Goal: Contribute content: Add original content to the website for others to see

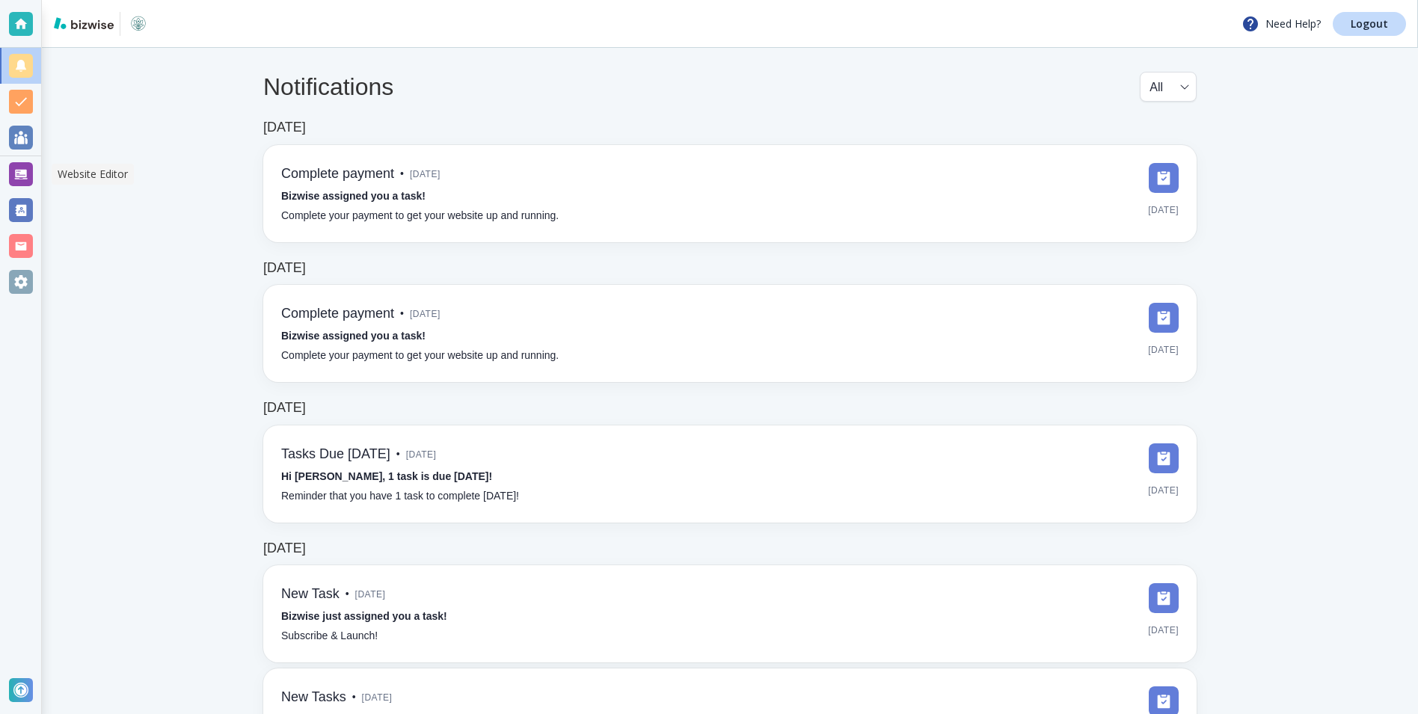
click at [25, 174] on div at bounding box center [21, 174] width 24 height 24
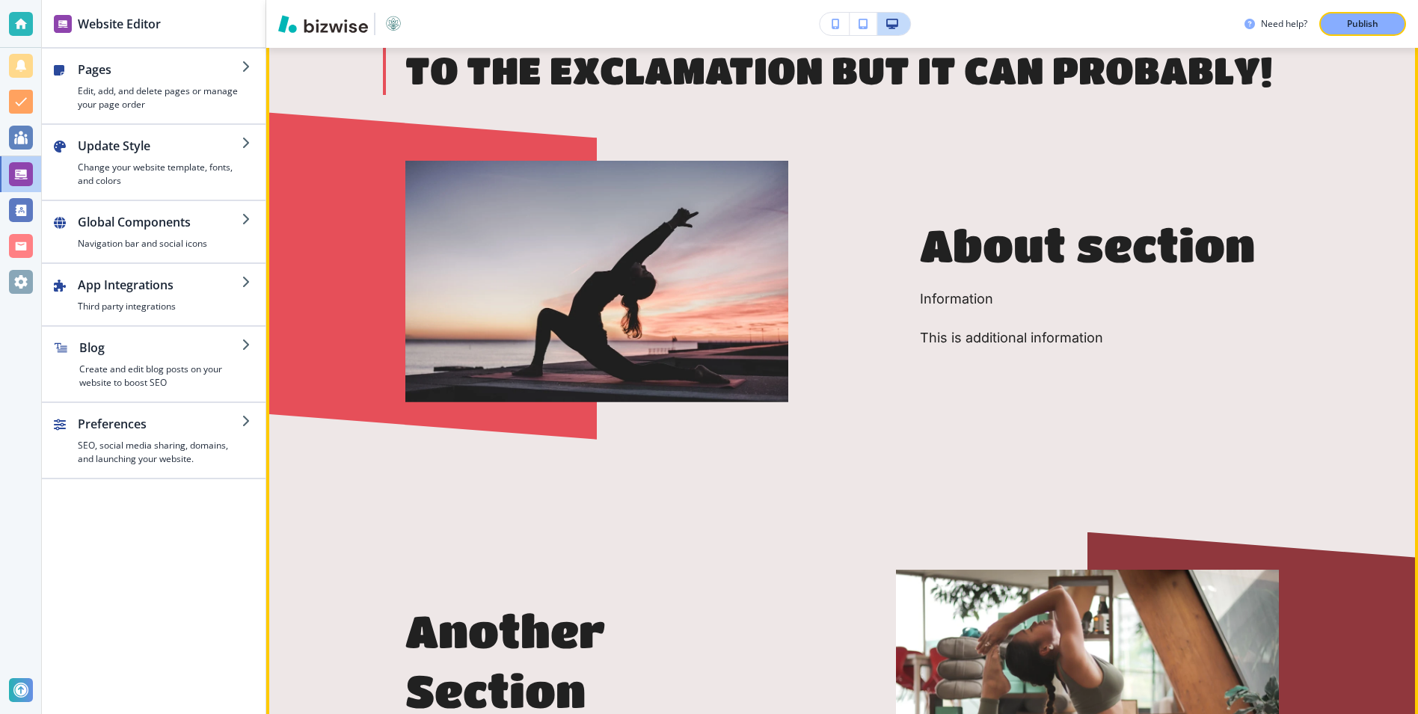
click at [500, 221] on img at bounding box center [596, 282] width 383 height 242
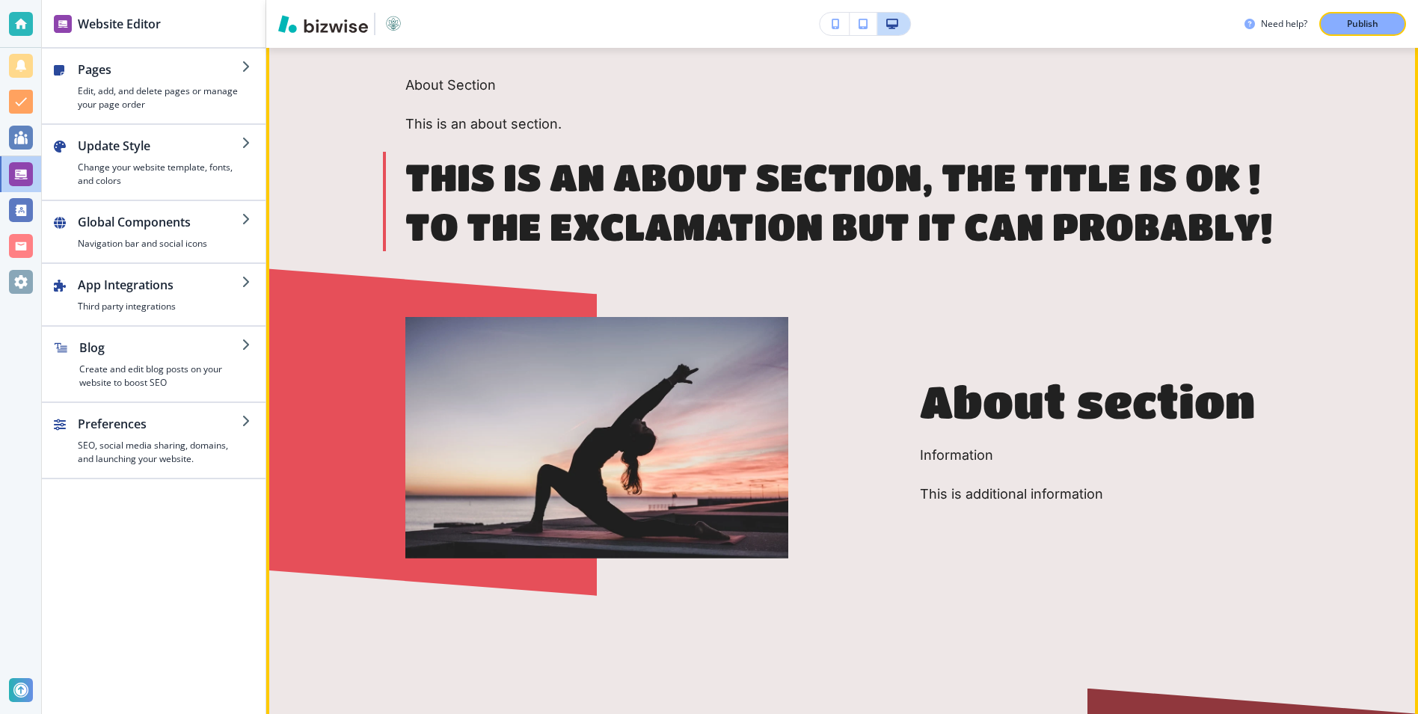
scroll to position [652, 0]
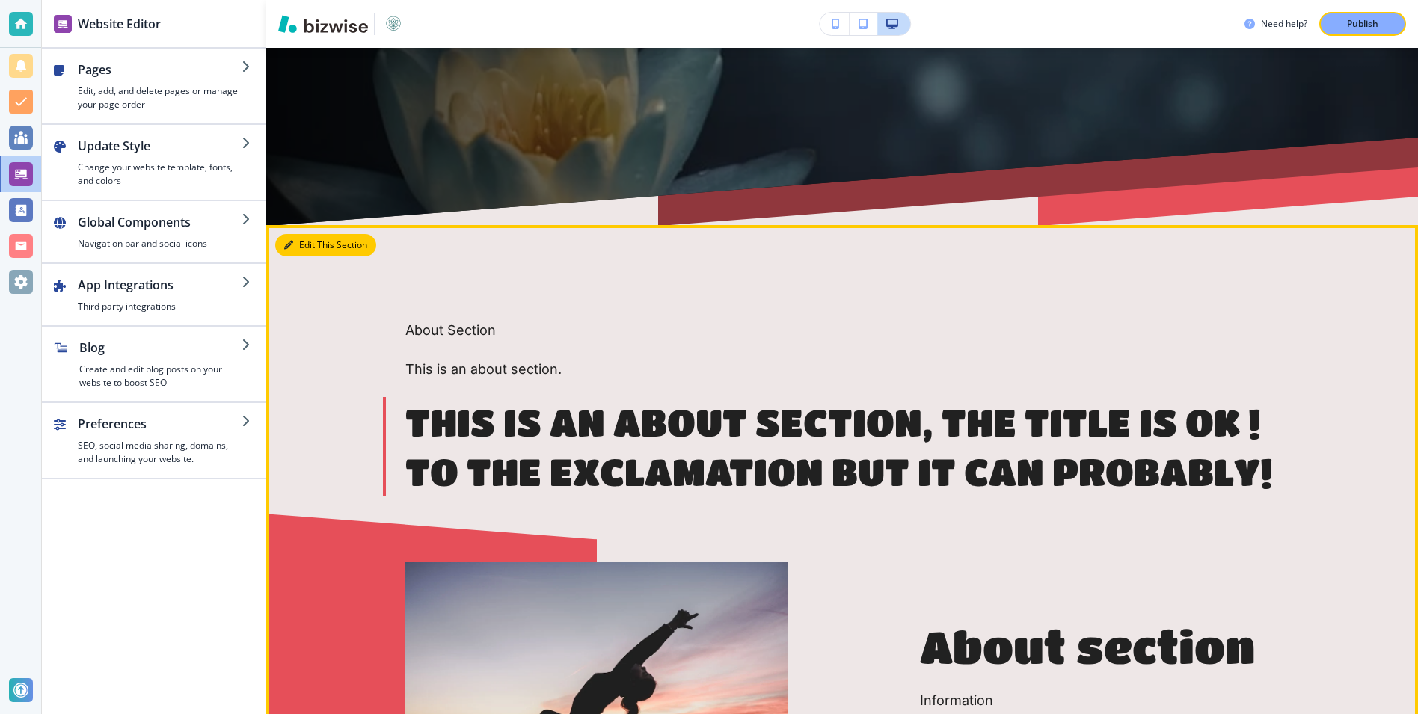
click at [303, 245] on button "Edit This Section" at bounding box center [325, 245] width 101 height 22
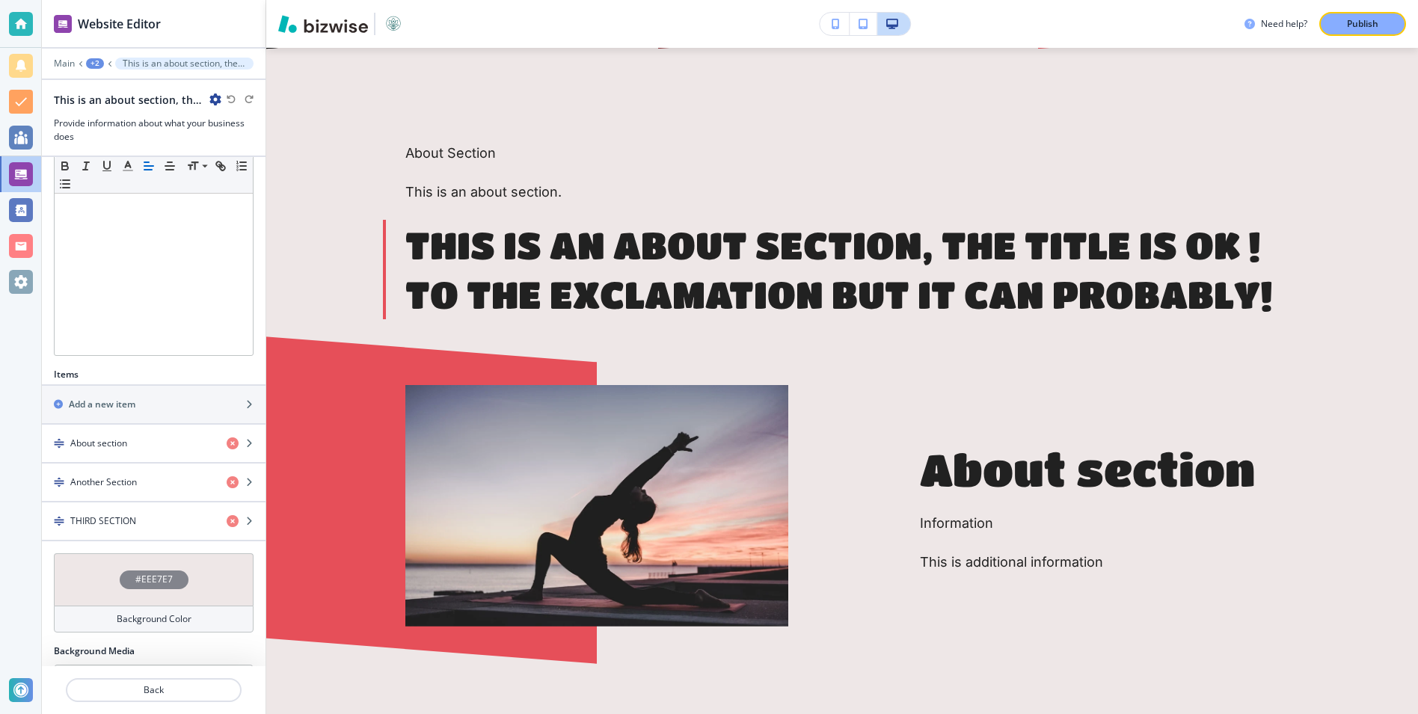
scroll to position [408, 0]
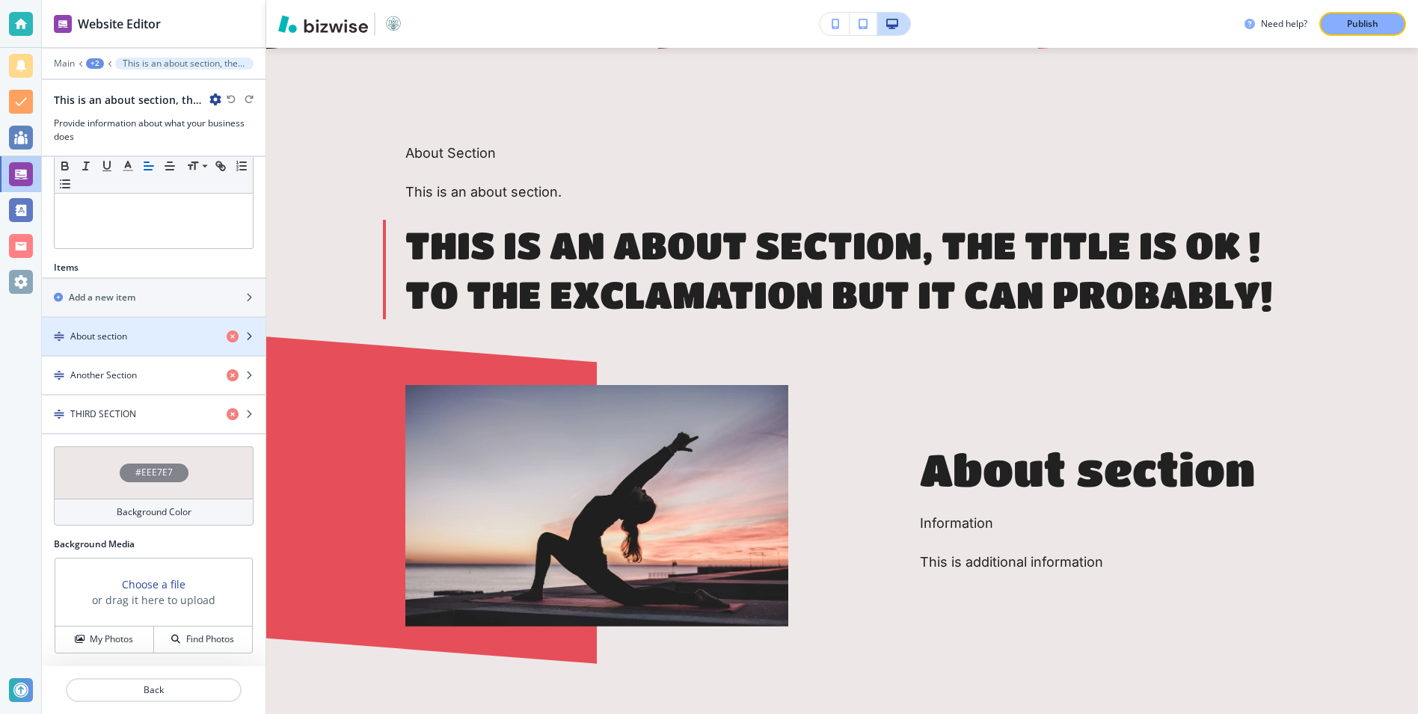
click at [175, 323] on div "button" at bounding box center [154, 324] width 224 height 12
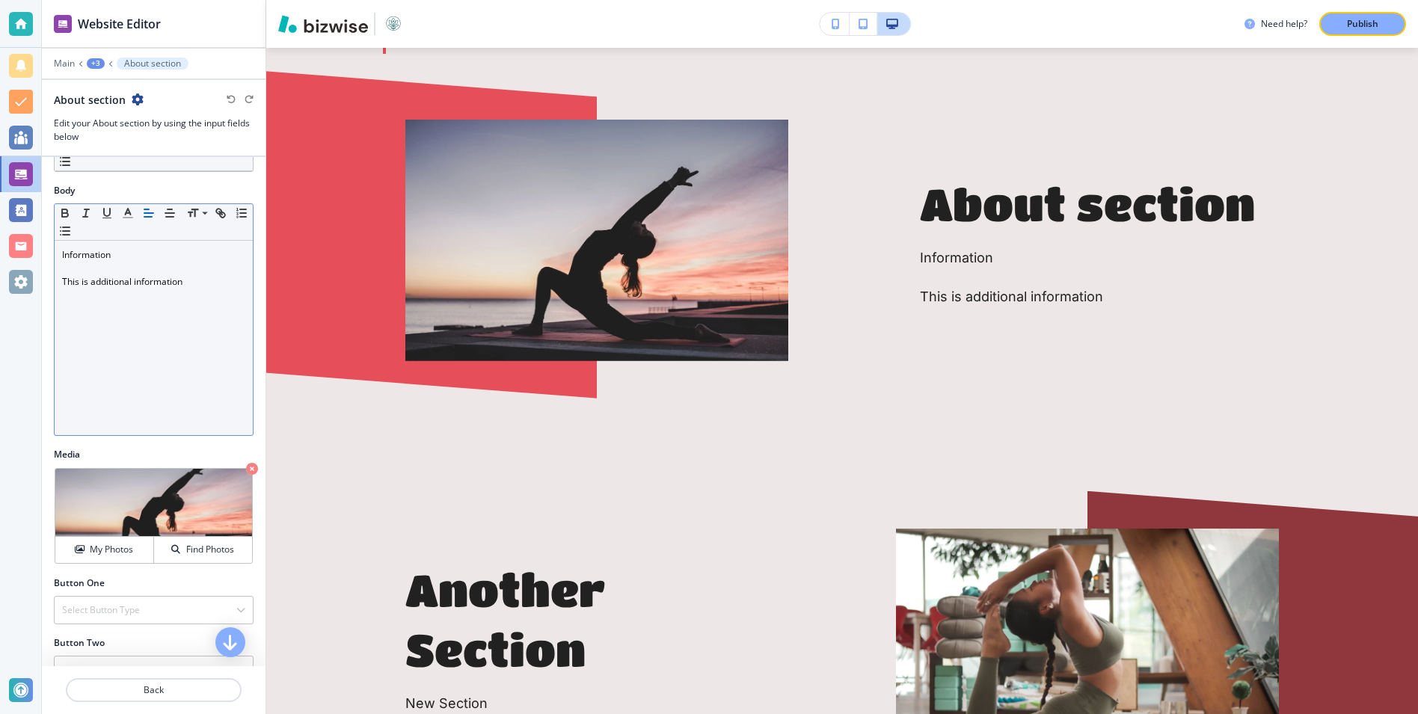
scroll to position [221, 0]
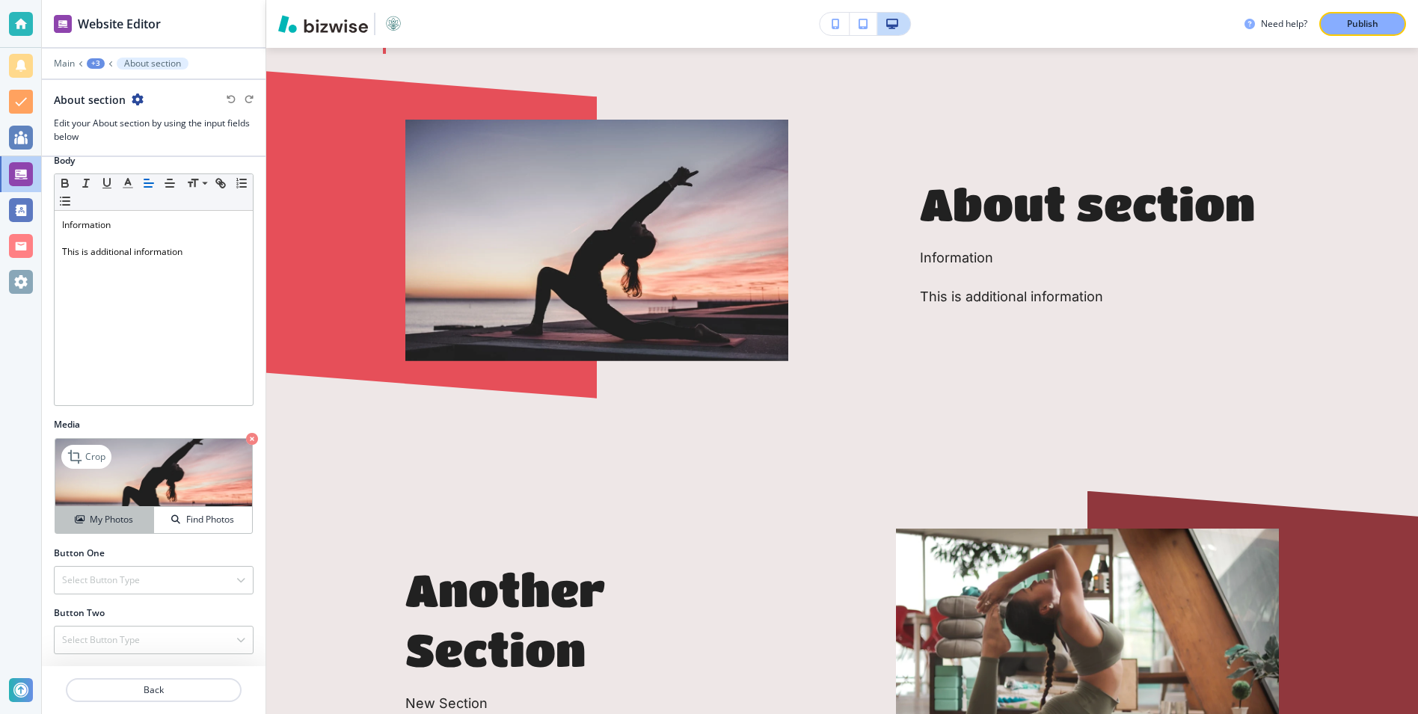
click at [131, 519] on h4 "My Photos" at bounding box center [111, 519] width 43 height 13
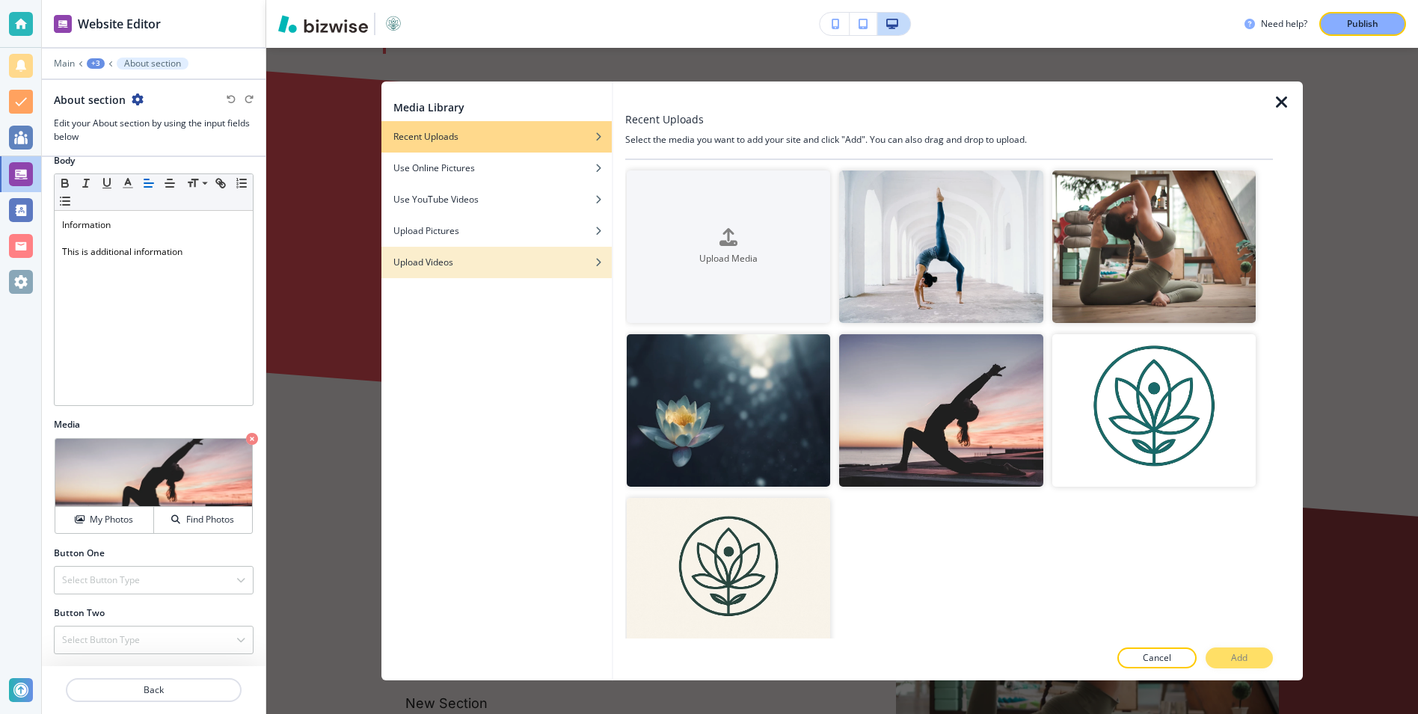
click at [441, 264] on h4 "Upload Videos" at bounding box center [424, 262] width 60 height 13
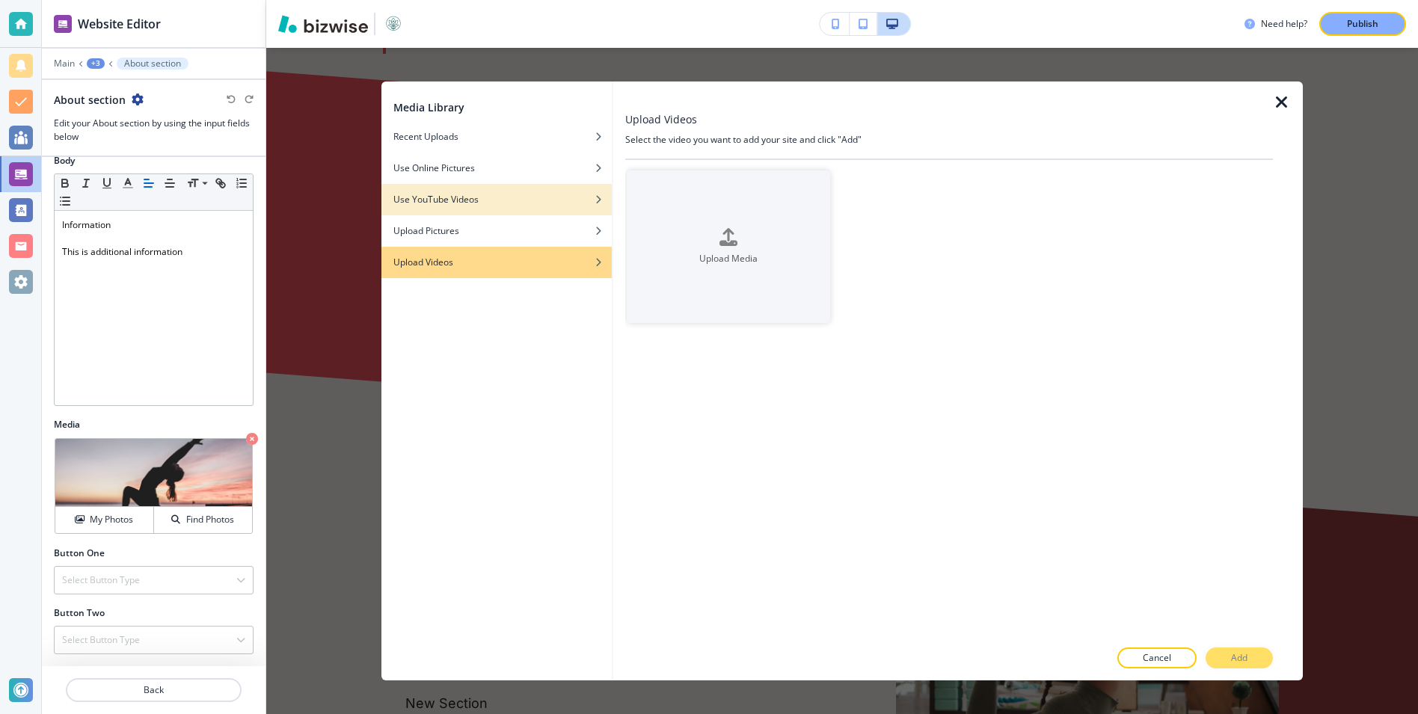
click at [479, 213] on div "button" at bounding box center [497, 210] width 230 height 9
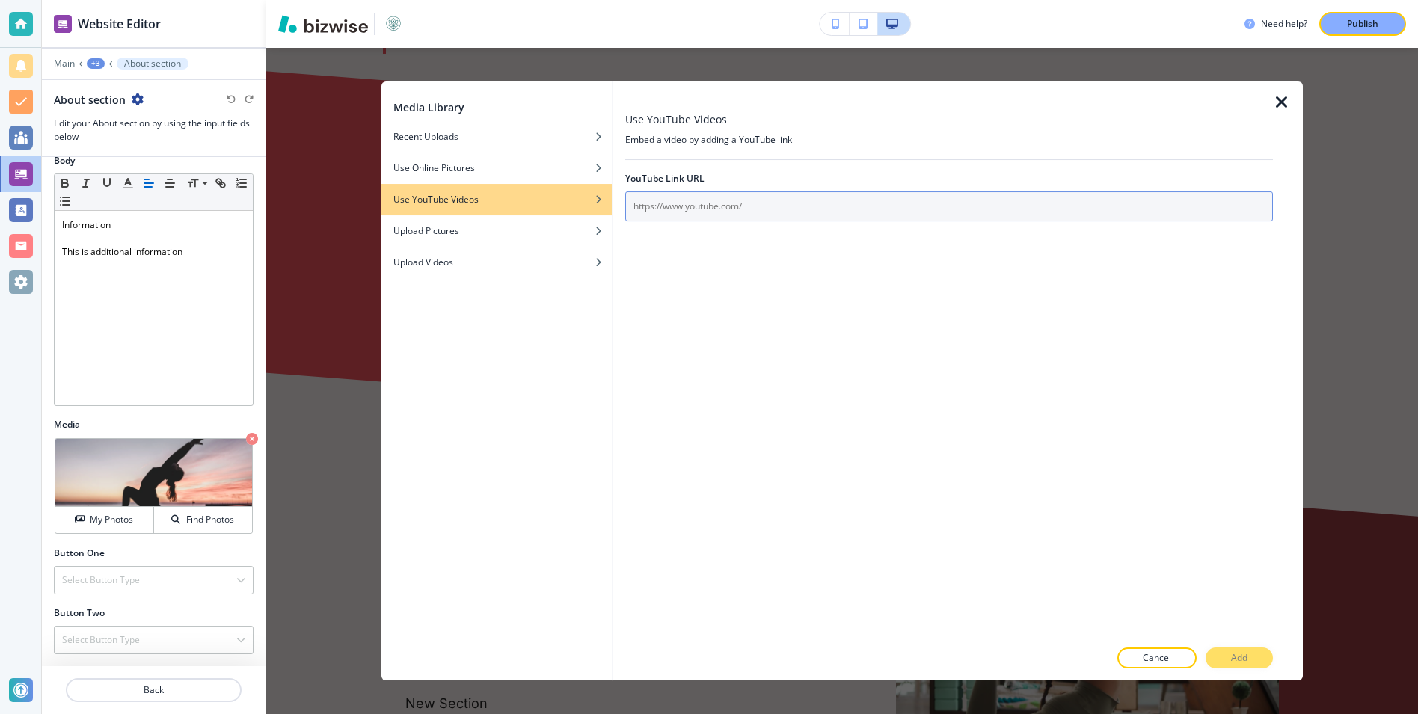
click at [653, 213] on input "text" at bounding box center [949, 207] width 648 height 30
paste input "https://www.youtube.com/watch?v=s0EbxhQYeCA"
type input "https://www.youtube.com/watch?v=s0EbxhQYeCA"
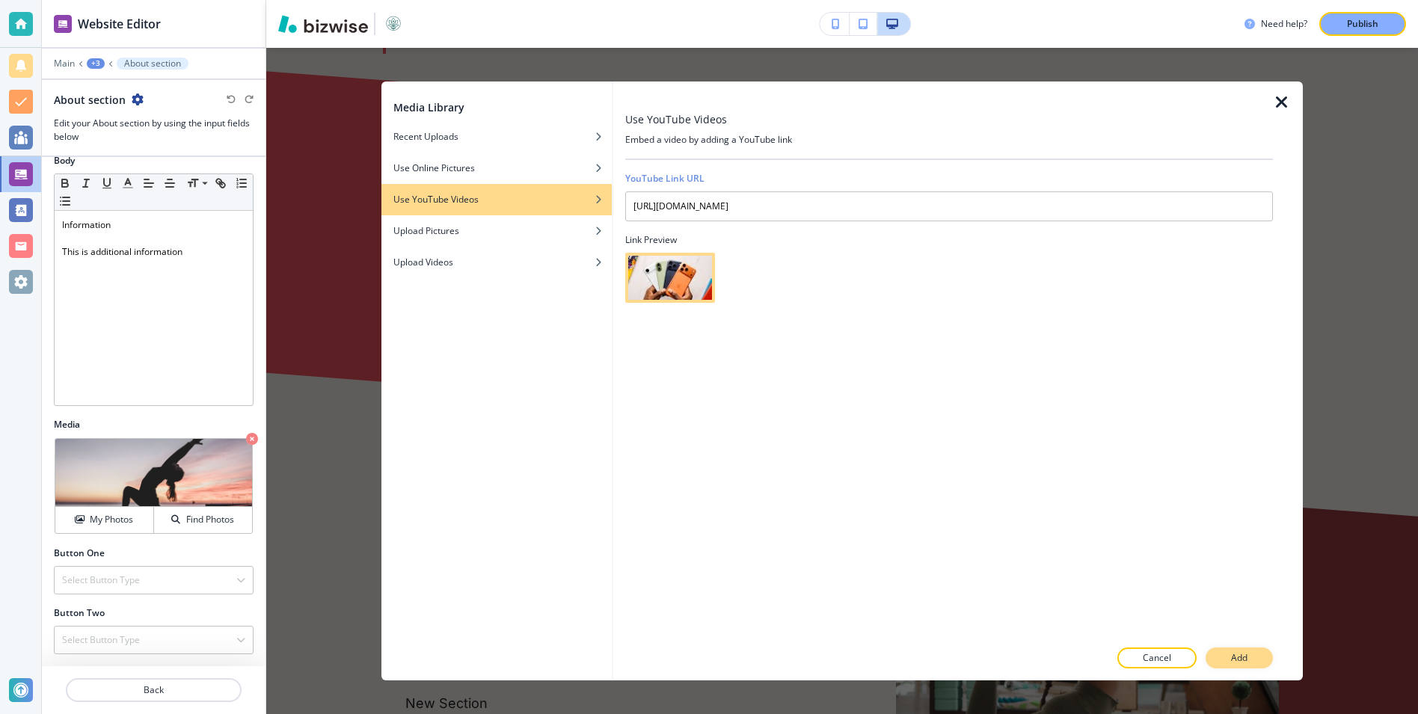
click at [1246, 661] on p "Add" at bounding box center [1239, 658] width 16 height 13
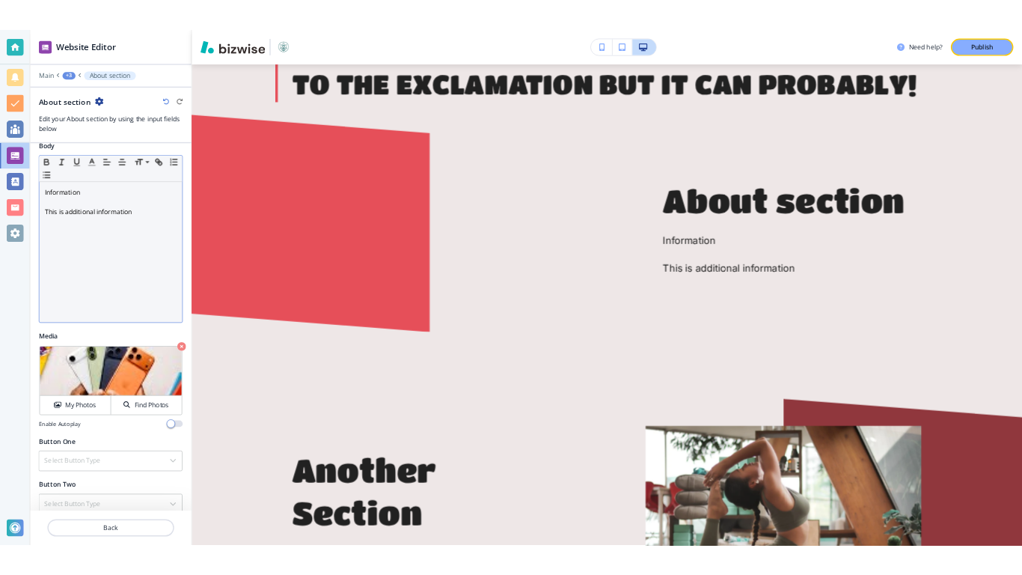
scroll to position [239, 0]
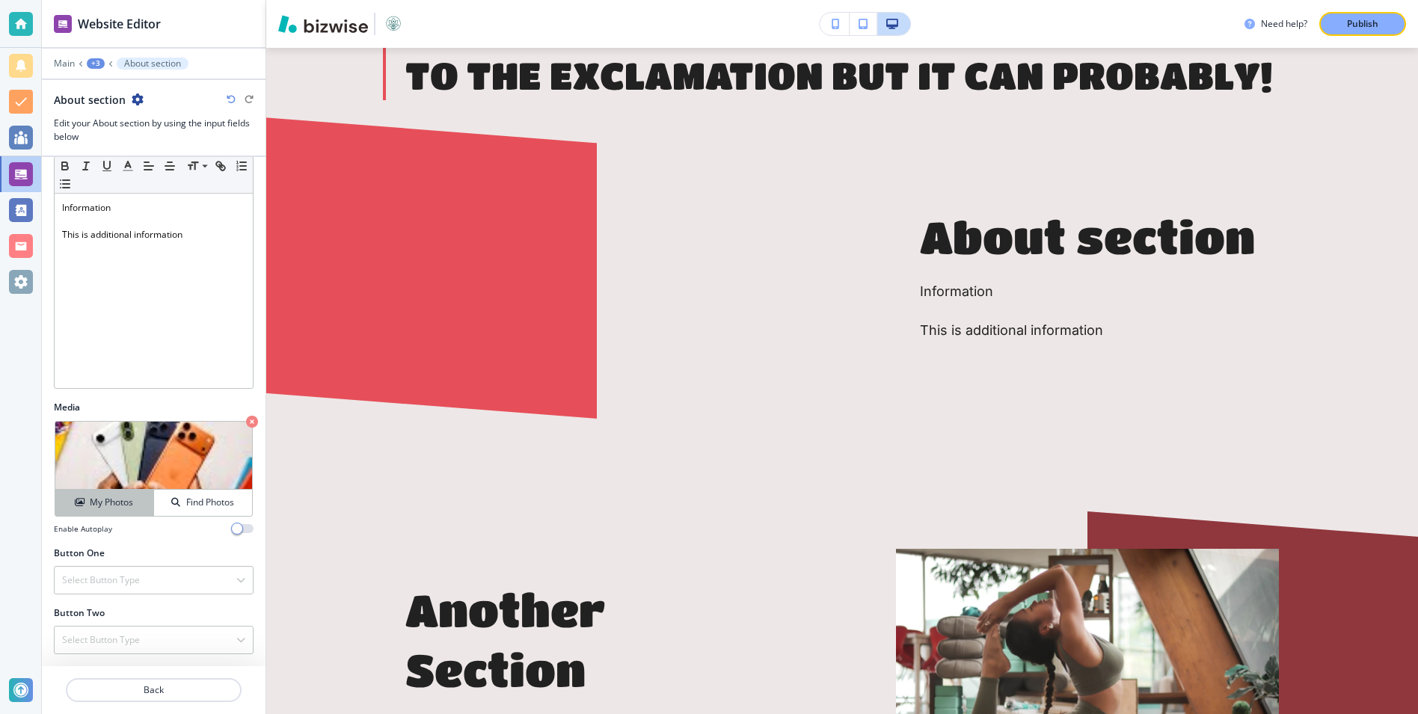
click at [117, 510] on button "My Photos" at bounding box center [104, 503] width 99 height 26
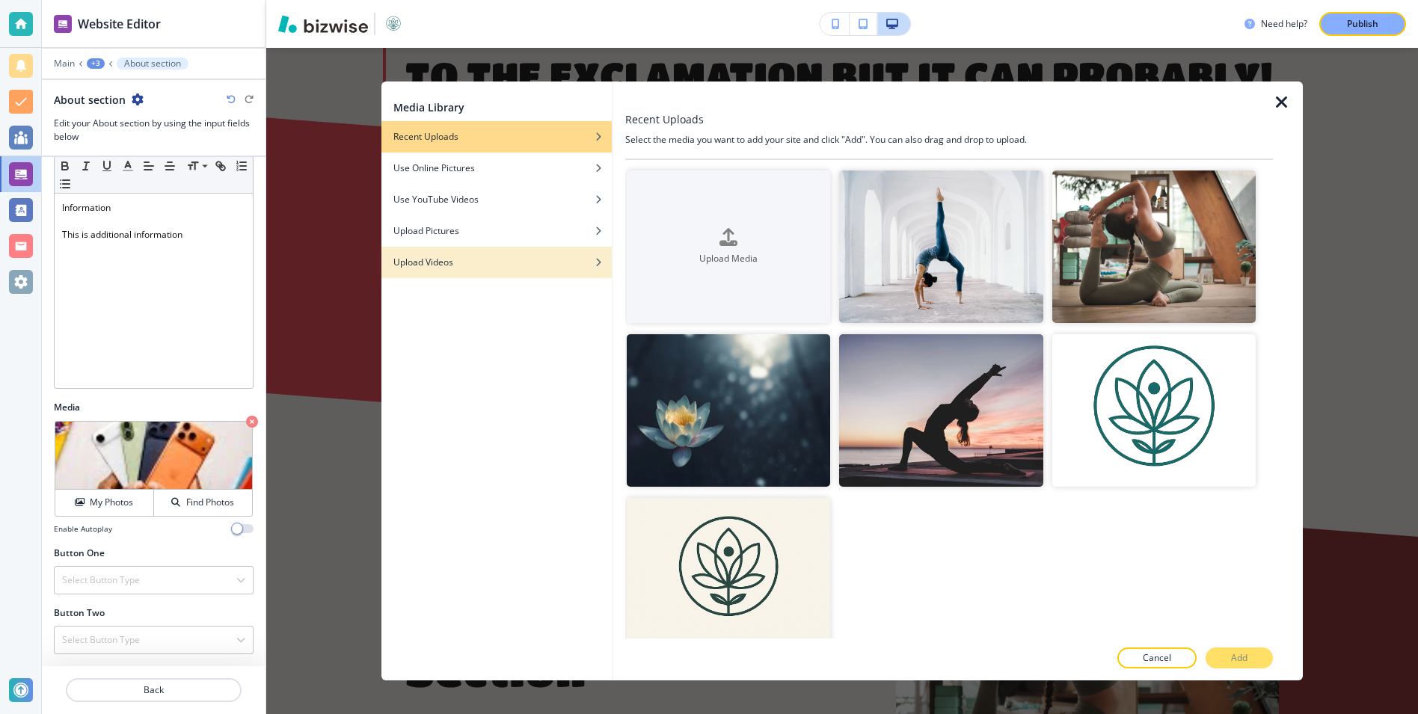
click at [449, 266] on h4 "Upload Videos" at bounding box center [424, 262] width 60 height 13
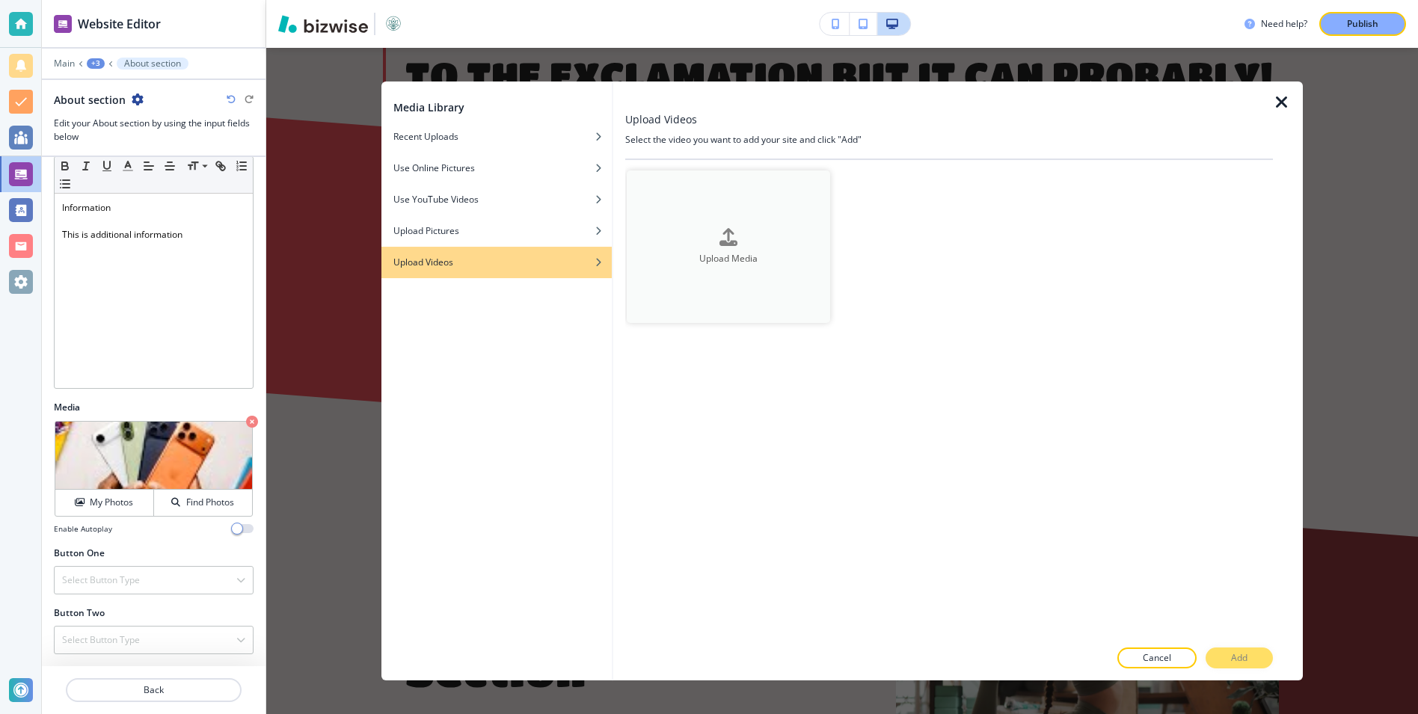
click at [705, 213] on button "Upload Media" at bounding box center [728, 247] width 203 height 153
click at [521, 190] on div "button" at bounding box center [497, 188] width 230 height 9
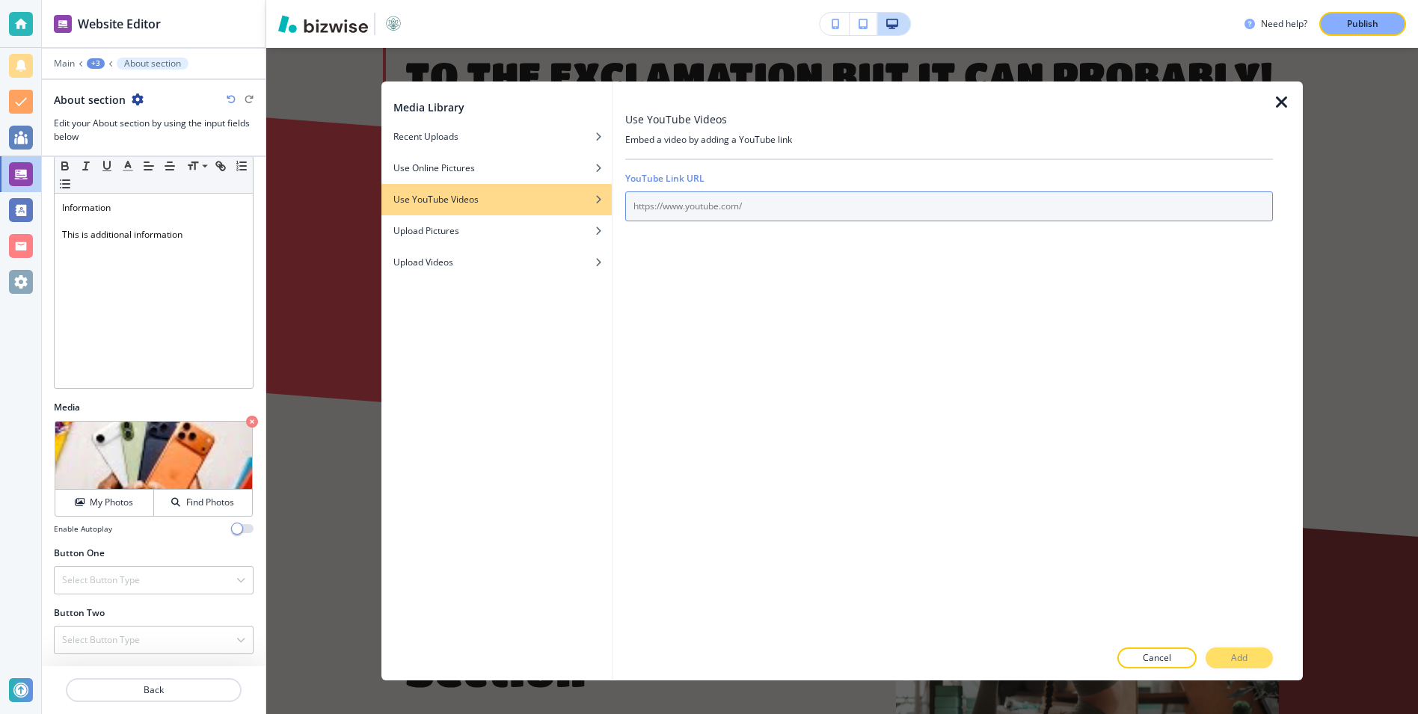
click at [717, 198] on input "text" at bounding box center [949, 207] width 648 height 30
paste input "https://player.vimeo.com/video/1090146747"
type input "https://player.vimeo.com/video/1090146747"
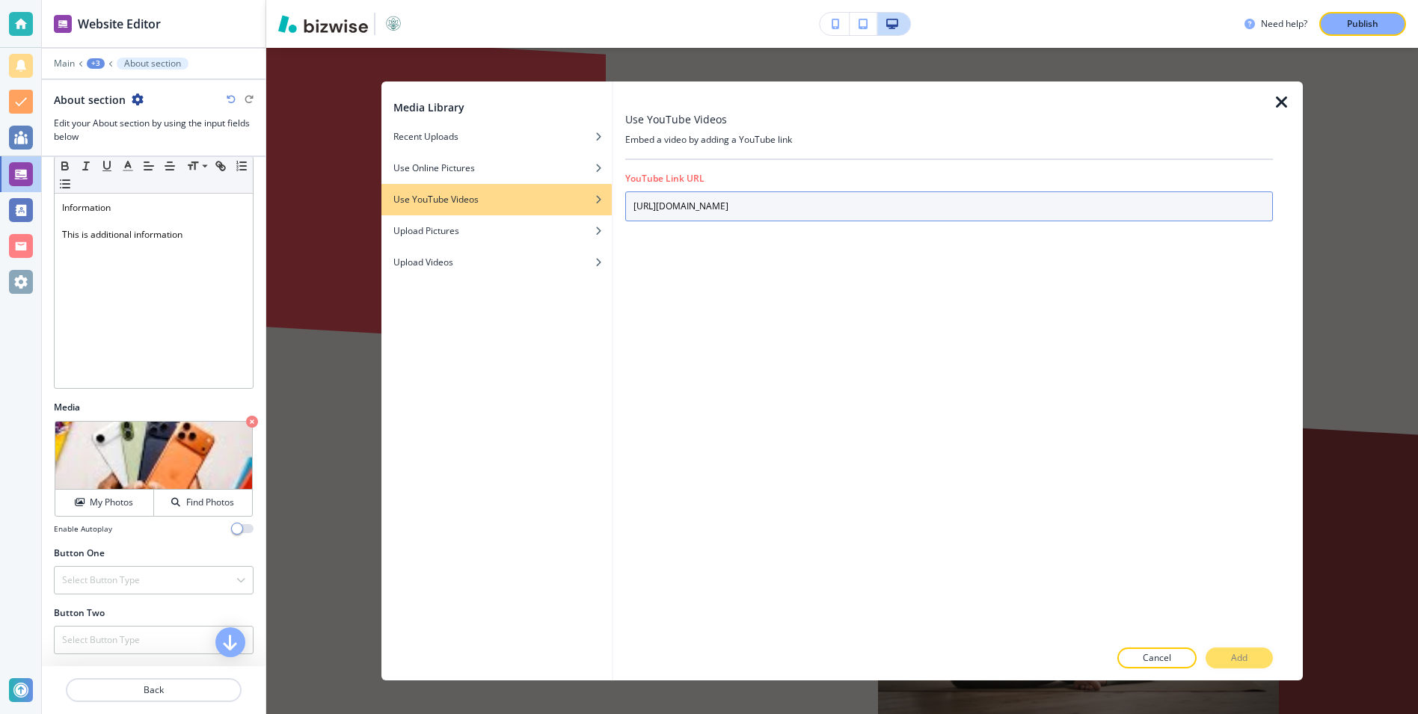
click at [656, 194] on input "https://player.vimeo.com/video/1090146747" at bounding box center [949, 207] width 648 height 30
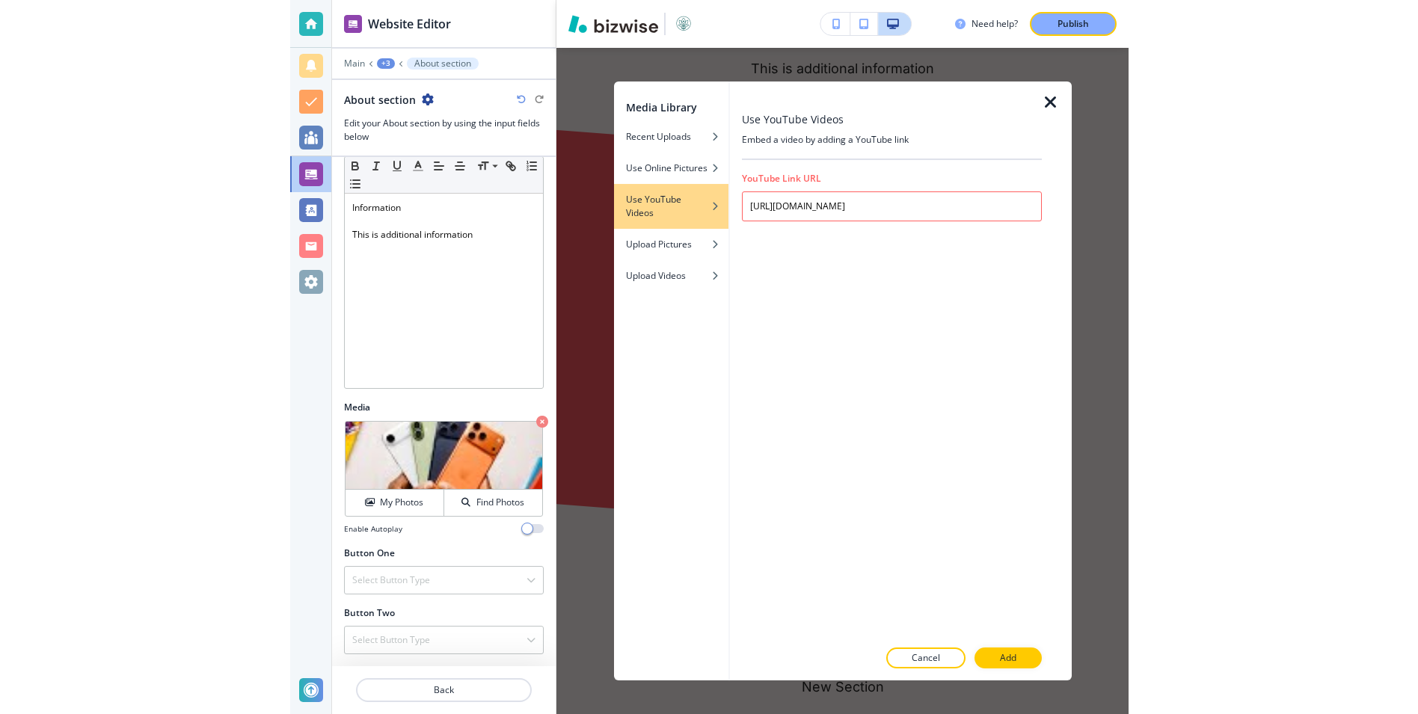
scroll to position [1026, 0]
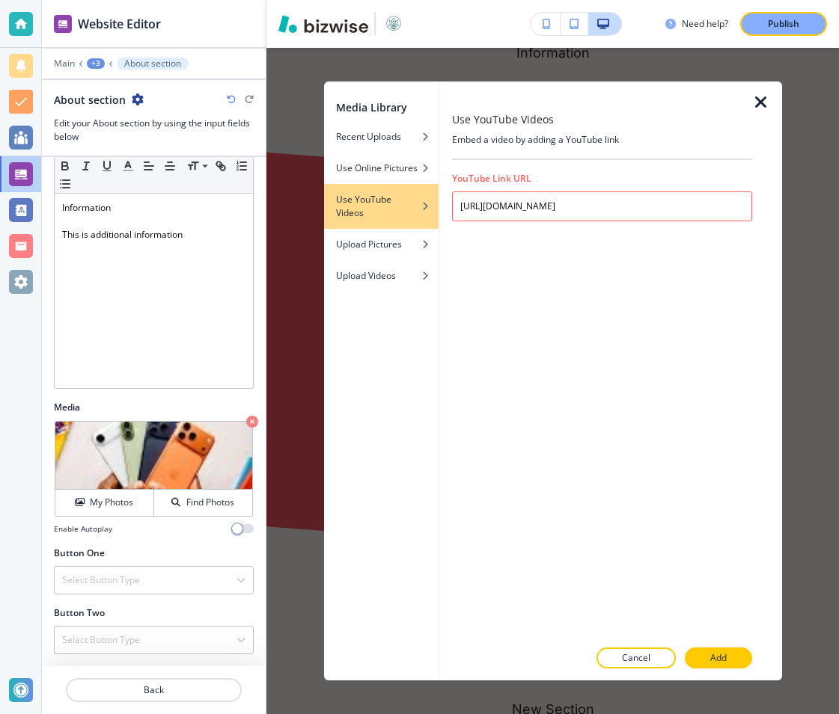
click at [717, 664] on div "Cancel Add" at bounding box center [602, 658] width 300 height 21
click at [716, 658] on div "Cancel Add" at bounding box center [602, 658] width 300 height 21
click at [710, 658] on div "Cancel Add" at bounding box center [602, 658] width 300 height 21
click at [704, 658] on div "Cancel Add" at bounding box center [602, 658] width 300 height 21
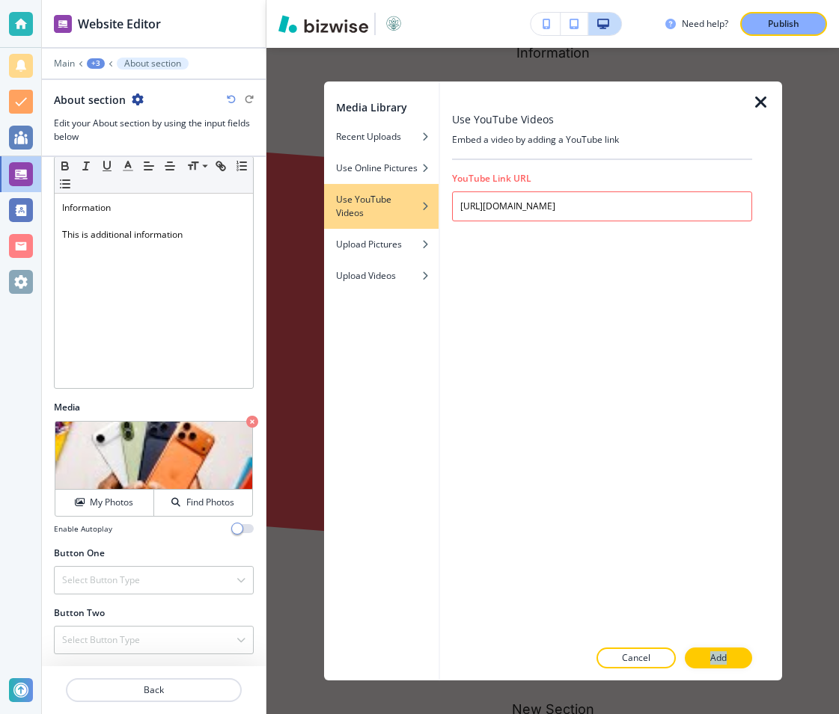
click at [704, 658] on div "Cancel Add" at bounding box center [602, 658] width 300 height 21
click at [741, 658] on div "Cancel Add" at bounding box center [602, 658] width 300 height 21
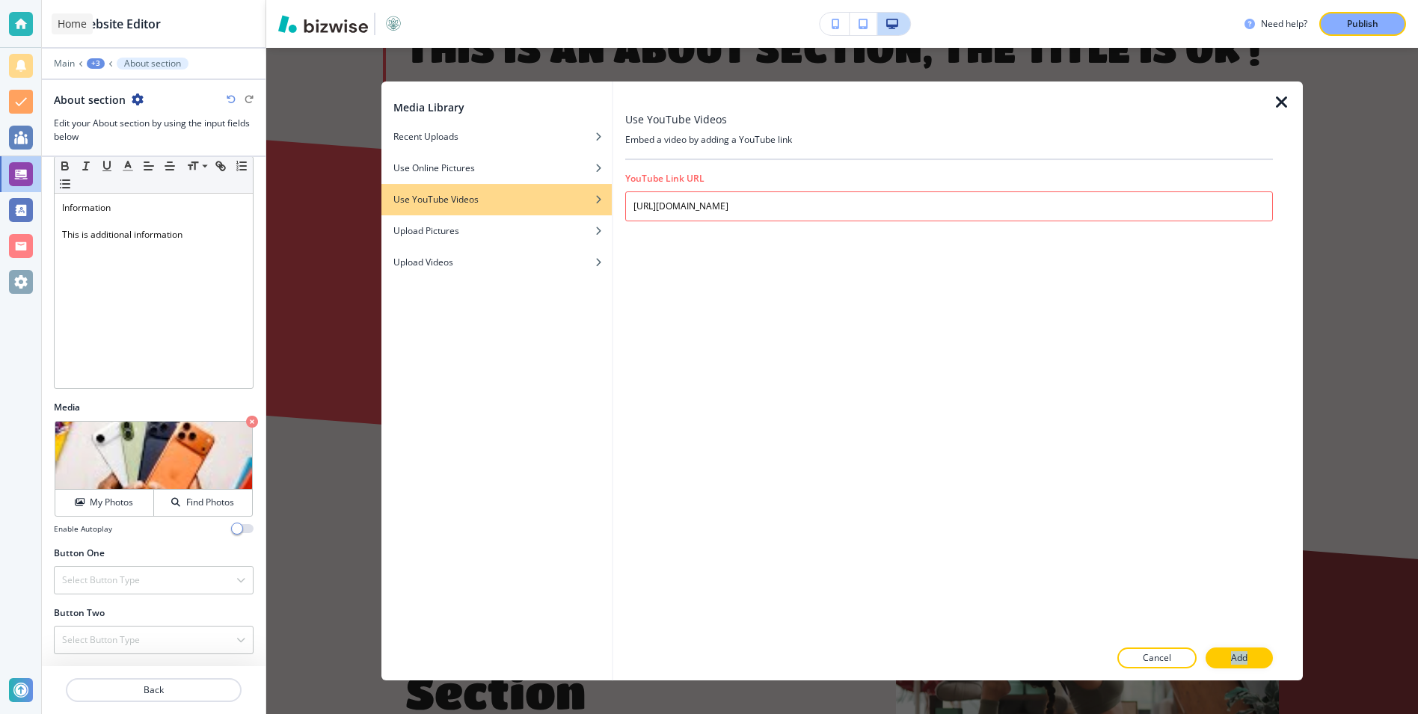
scroll to position [1049, 0]
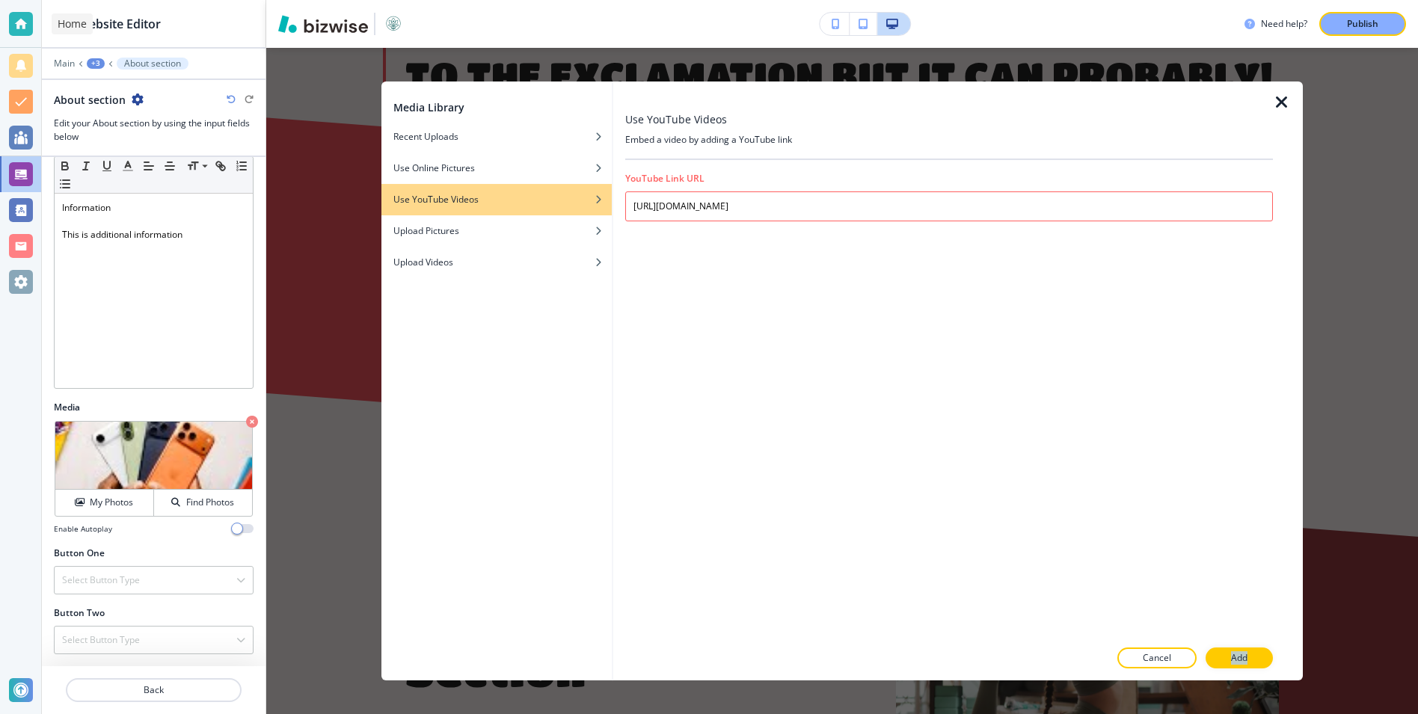
click at [1282, 100] on icon "button" at bounding box center [1282, 103] width 18 height 18
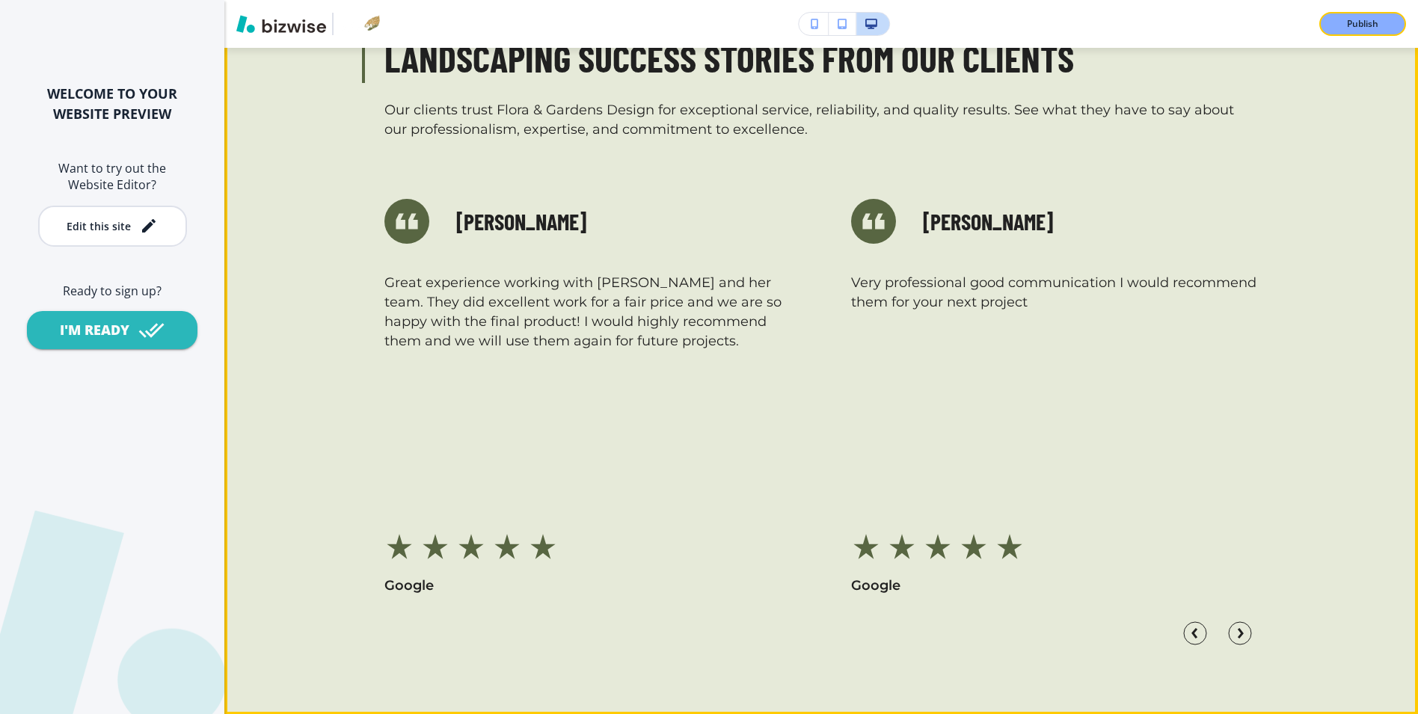
scroll to position [5369, 0]
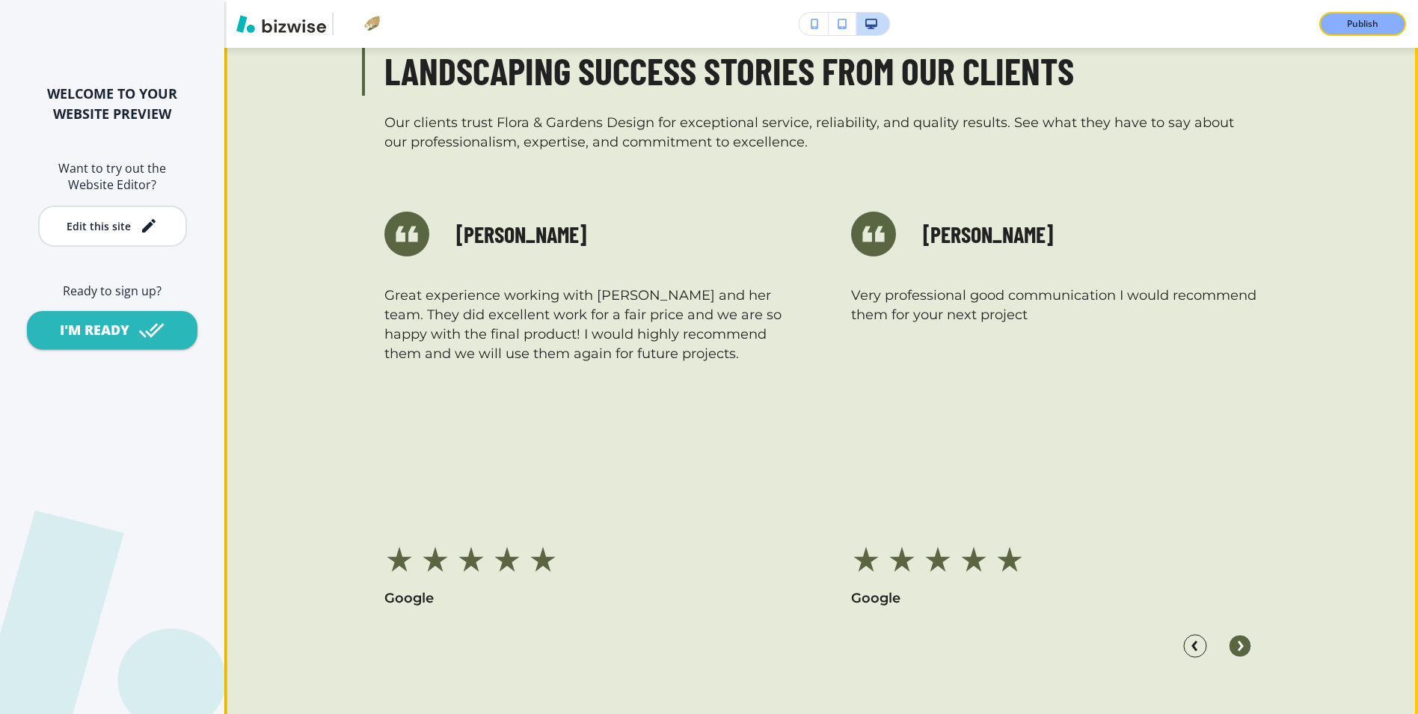
click at [1241, 635] on circle "Next Slide" at bounding box center [1240, 646] width 22 height 22
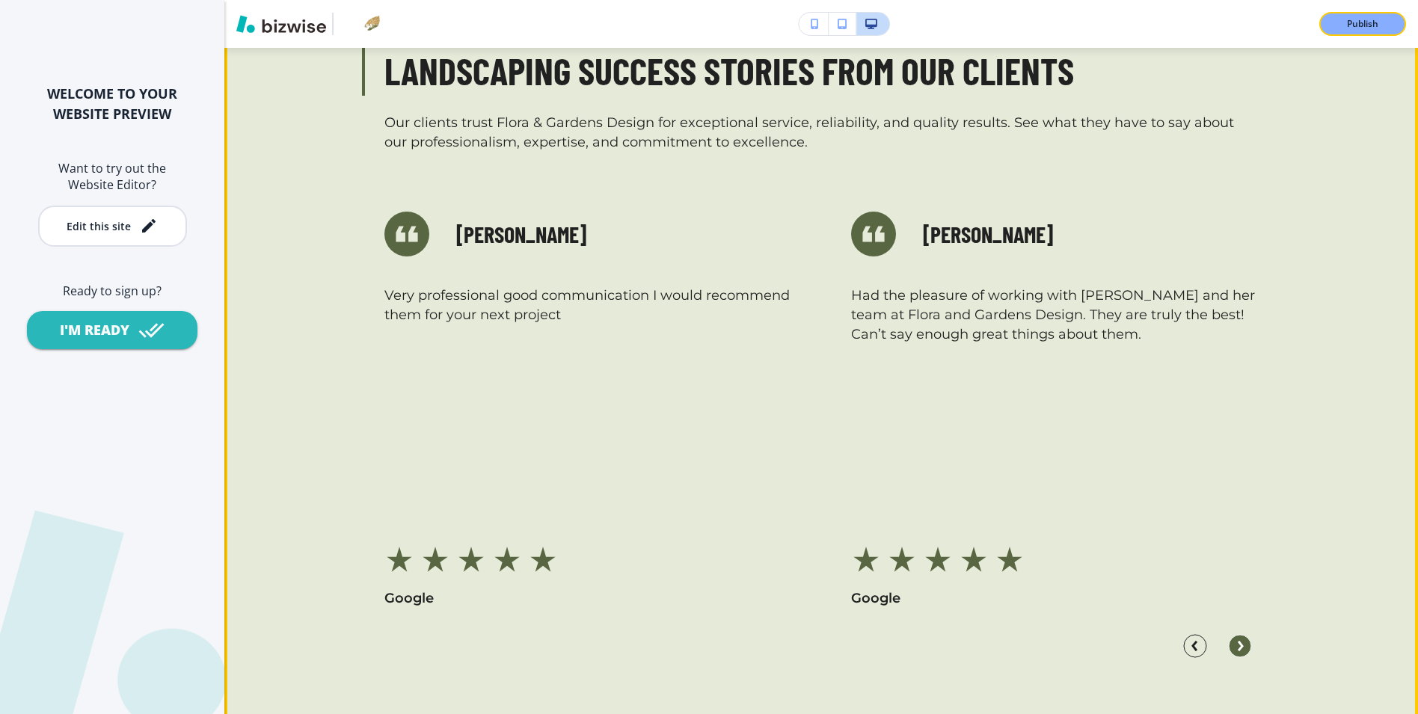
click at [1249, 634] on icon "Next Slide" at bounding box center [1240, 646] width 24 height 24
click at [1250, 634] on icon "Next Slide" at bounding box center [1240, 646] width 24 height 24
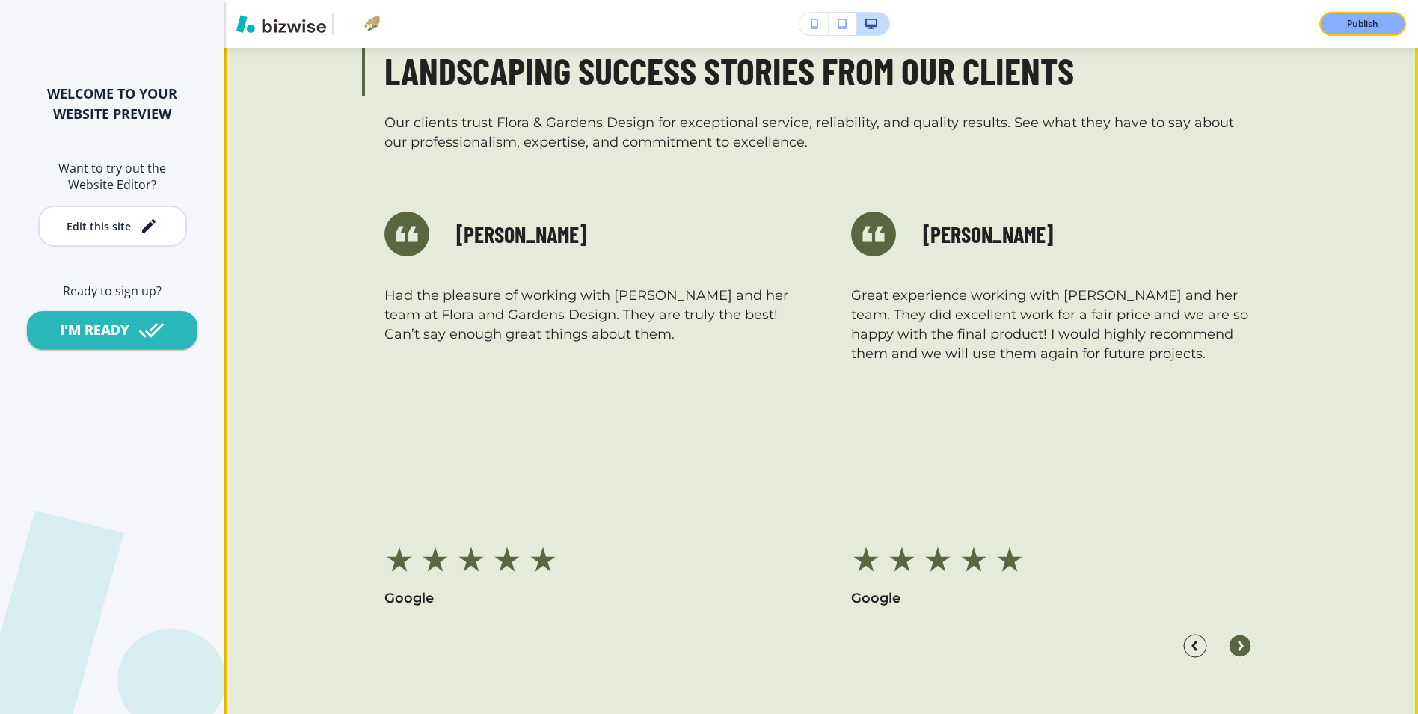
click at [1250, 634] on icon "Next Slide" at bounding box center [1240, 646] width 24 height 24
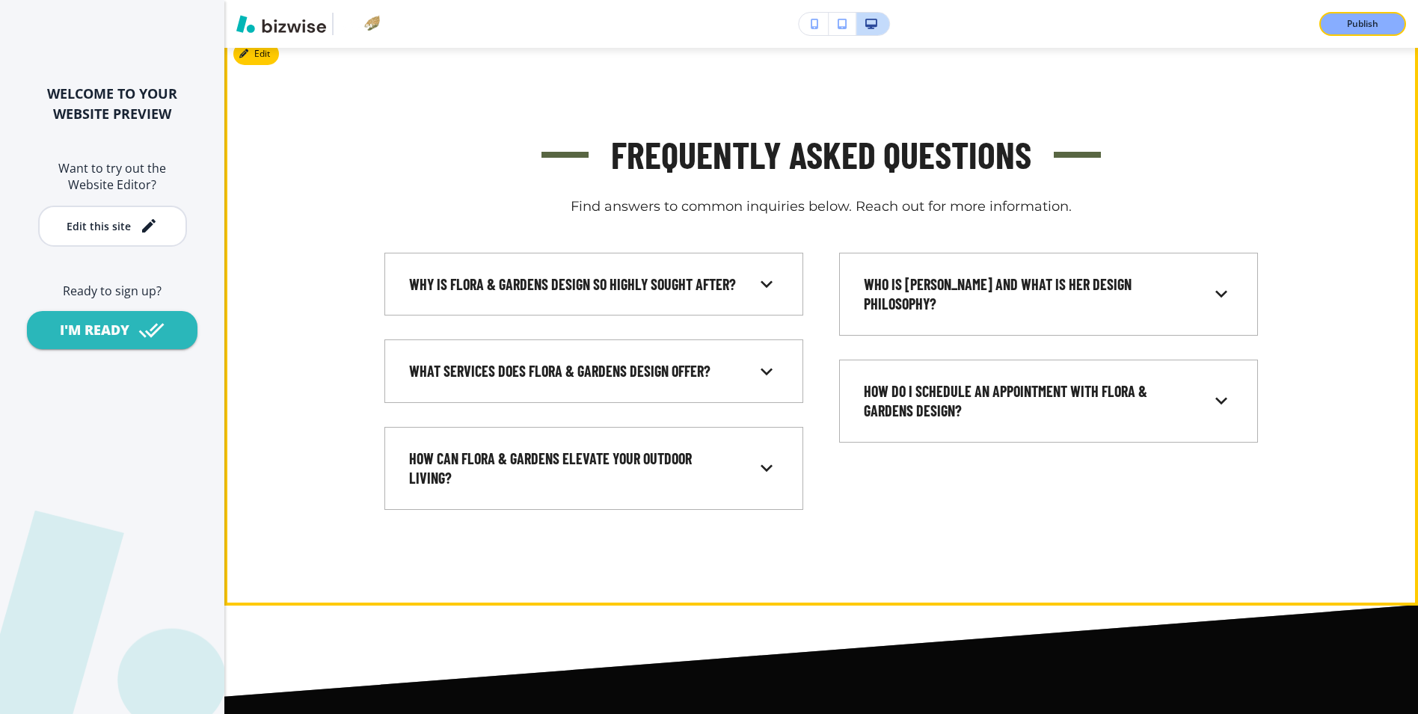
scroll to position [5893, 0]
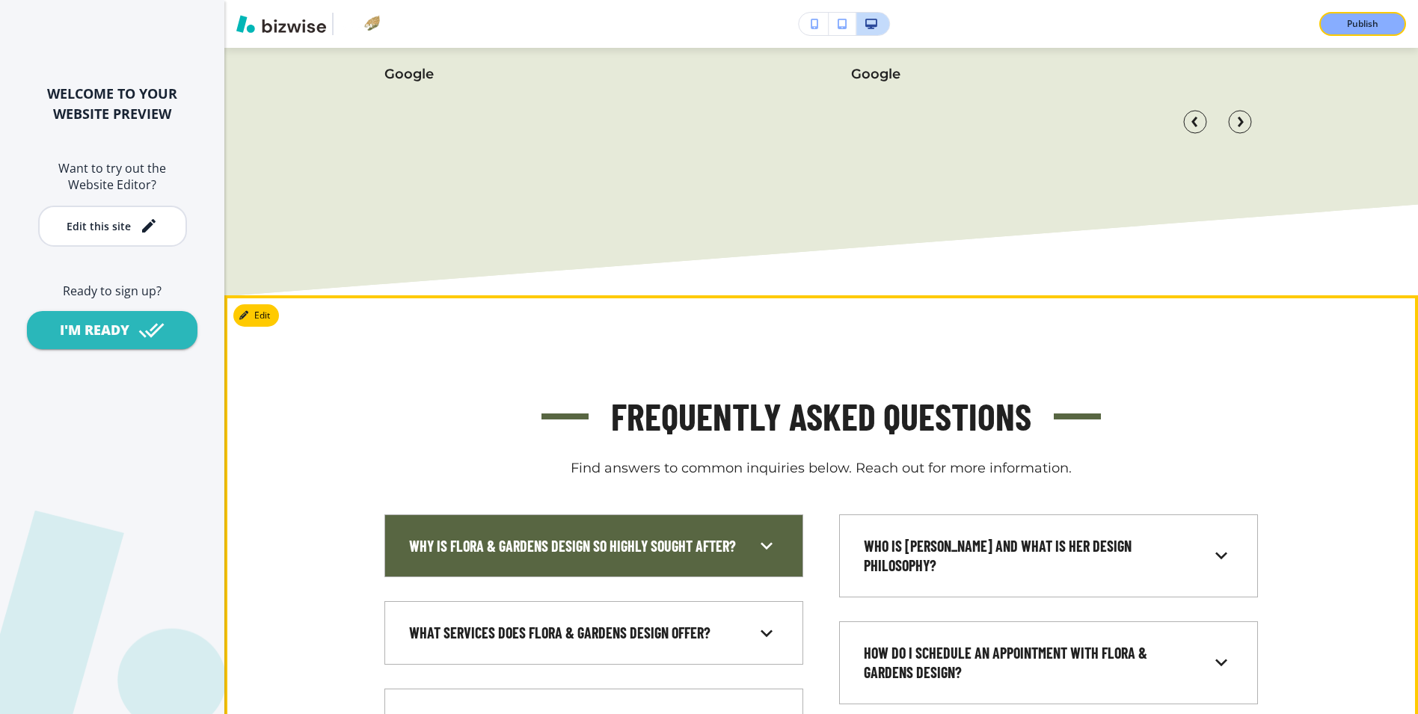
click at [741, 515] on div "Why is Flora & Gardens Design so highly sought after? Because we deliver timele…" at bounding box center [594, 547] width 419 height 64
click at [765, 542] on icon at bounding box center [767, 545] width 12 height 7
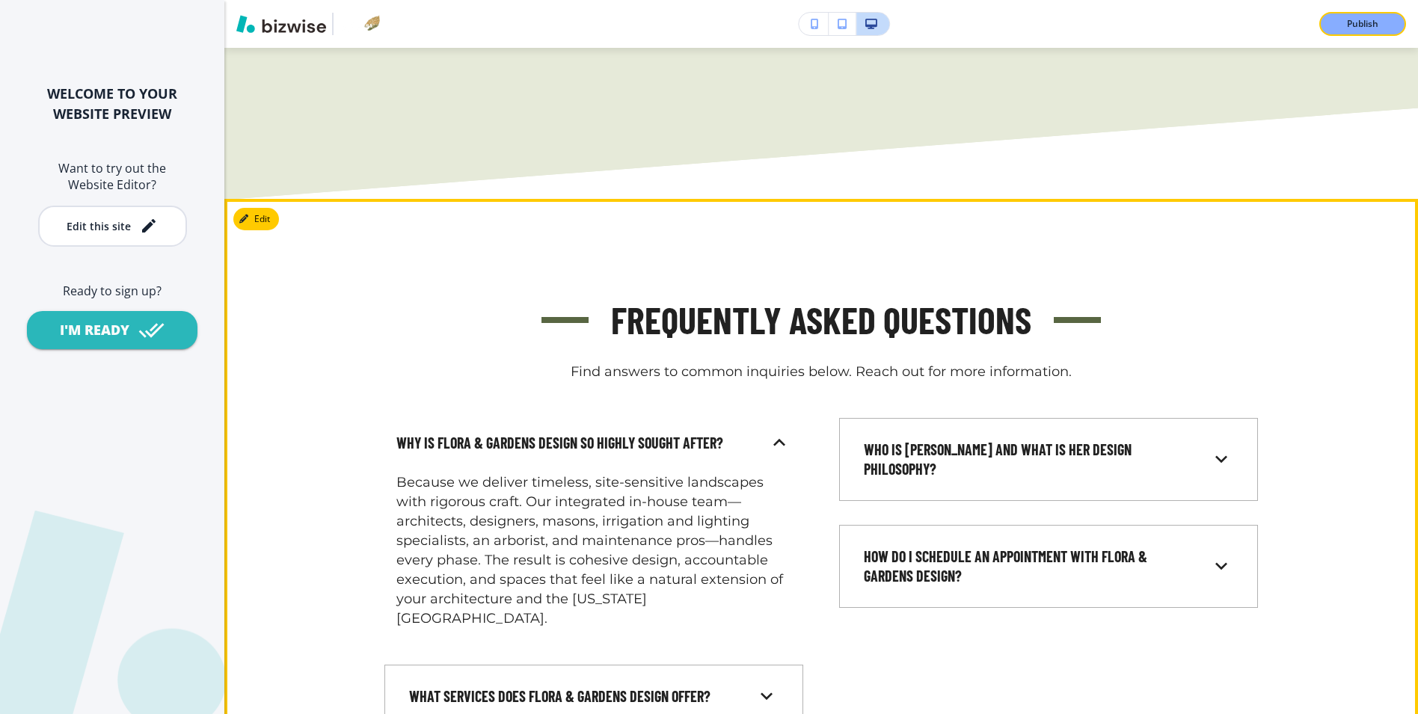
scroll to position [5997, 0]
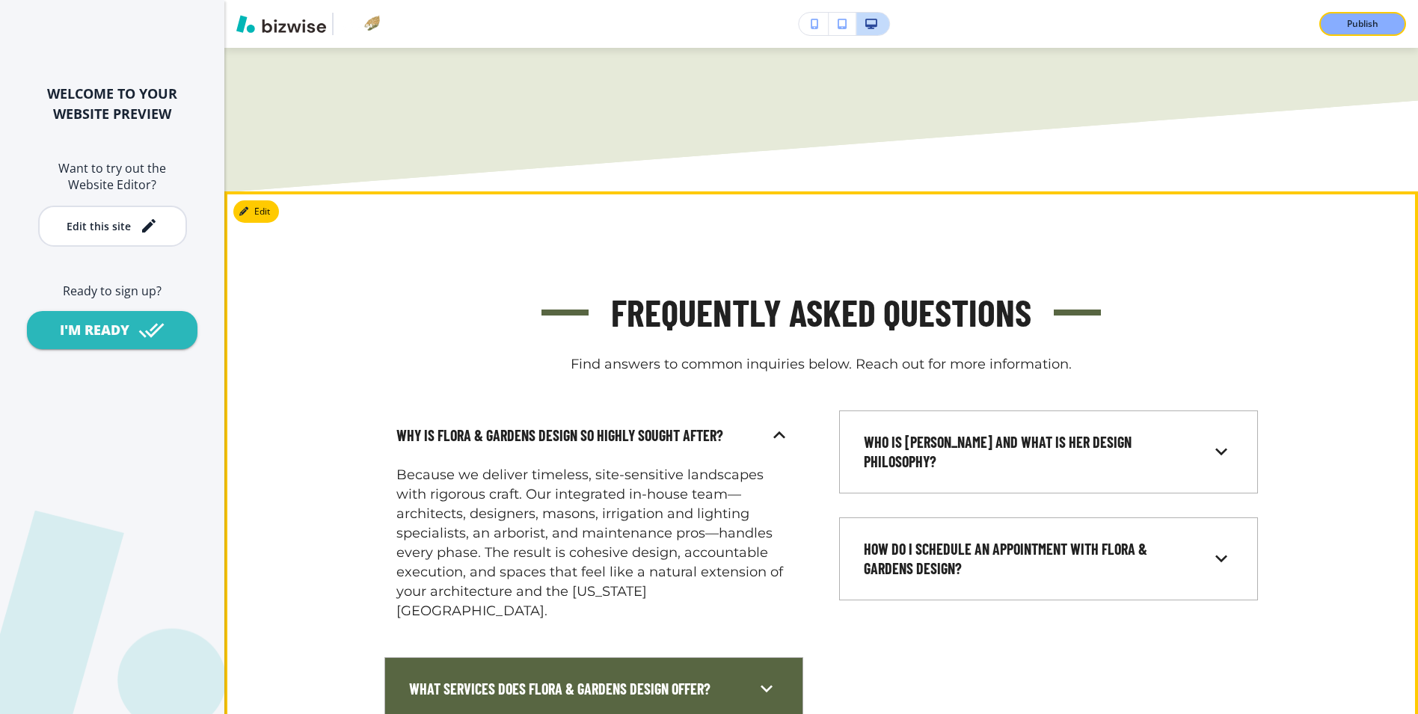
click at [777, 677] on icon at bounding box center [767, 689] width 24 height 24
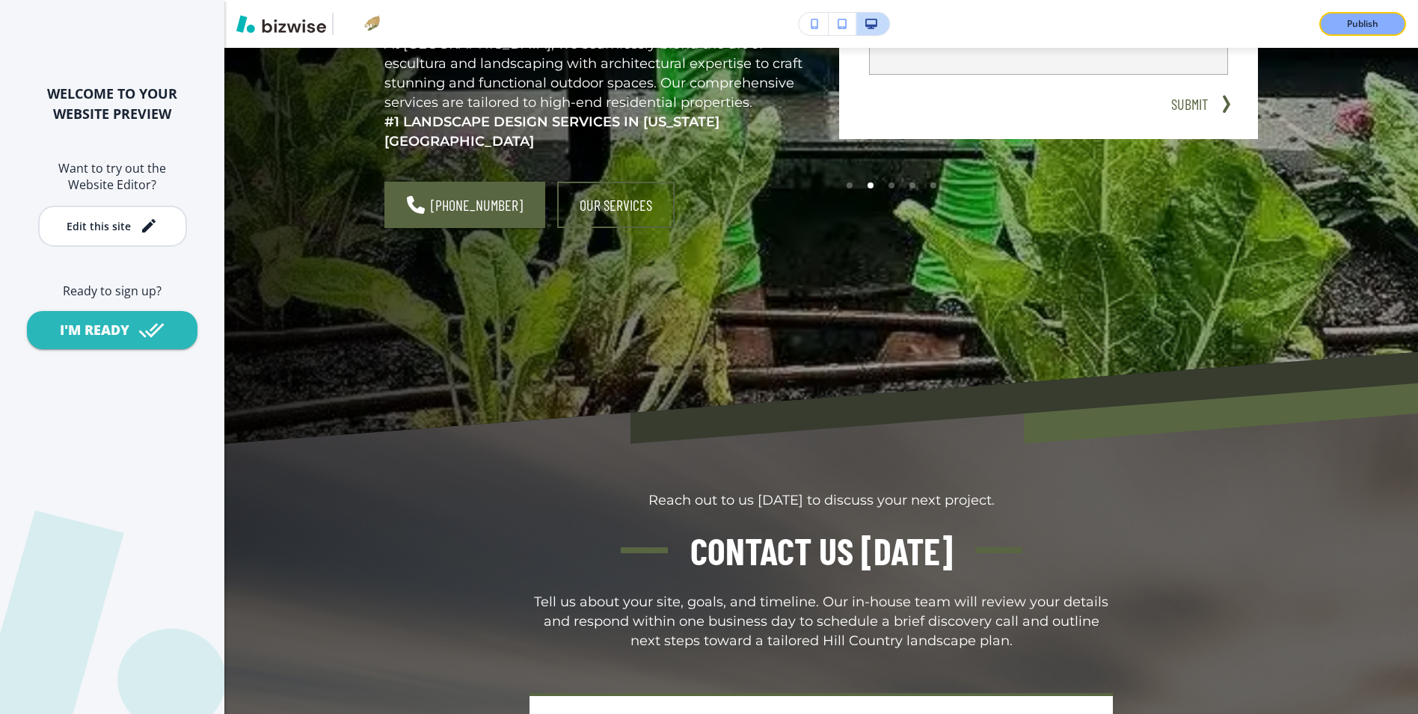
scroll to position [0, 0]
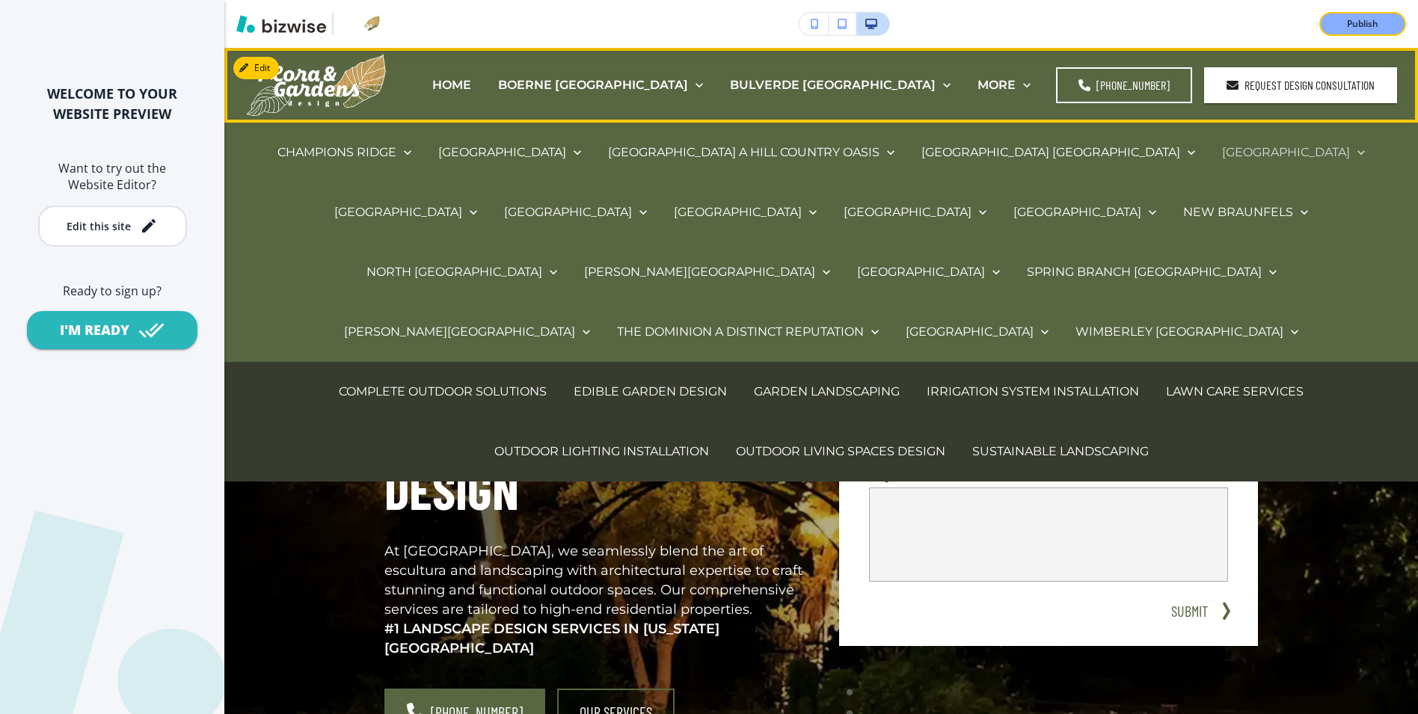
click at [1222, 159] on p "[GEOGRAPHIC_DATA]" at bounding box center [1286, 152] width 128 height 17
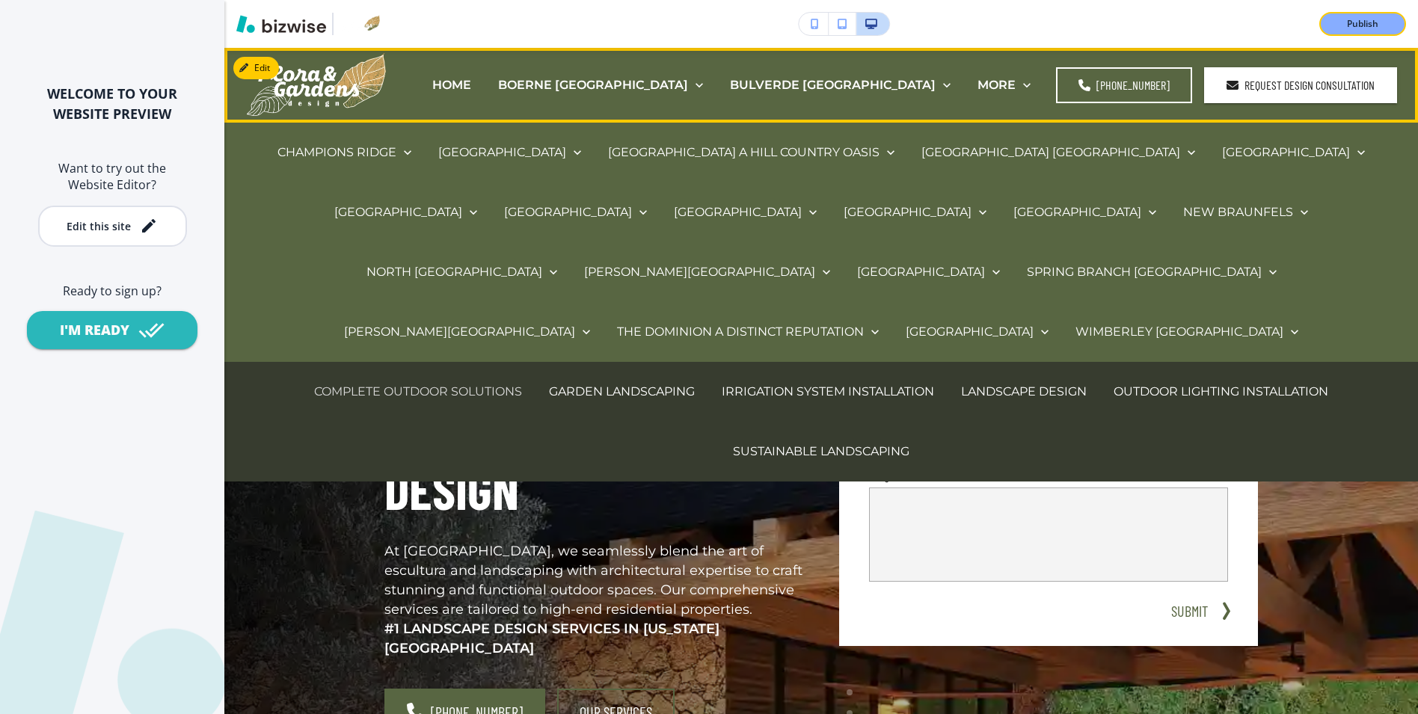
click at [478, 383] on p "COMPLETE OUTDOOR SOLUTIONS" at bounding box center [418, 391] width 208 height 17
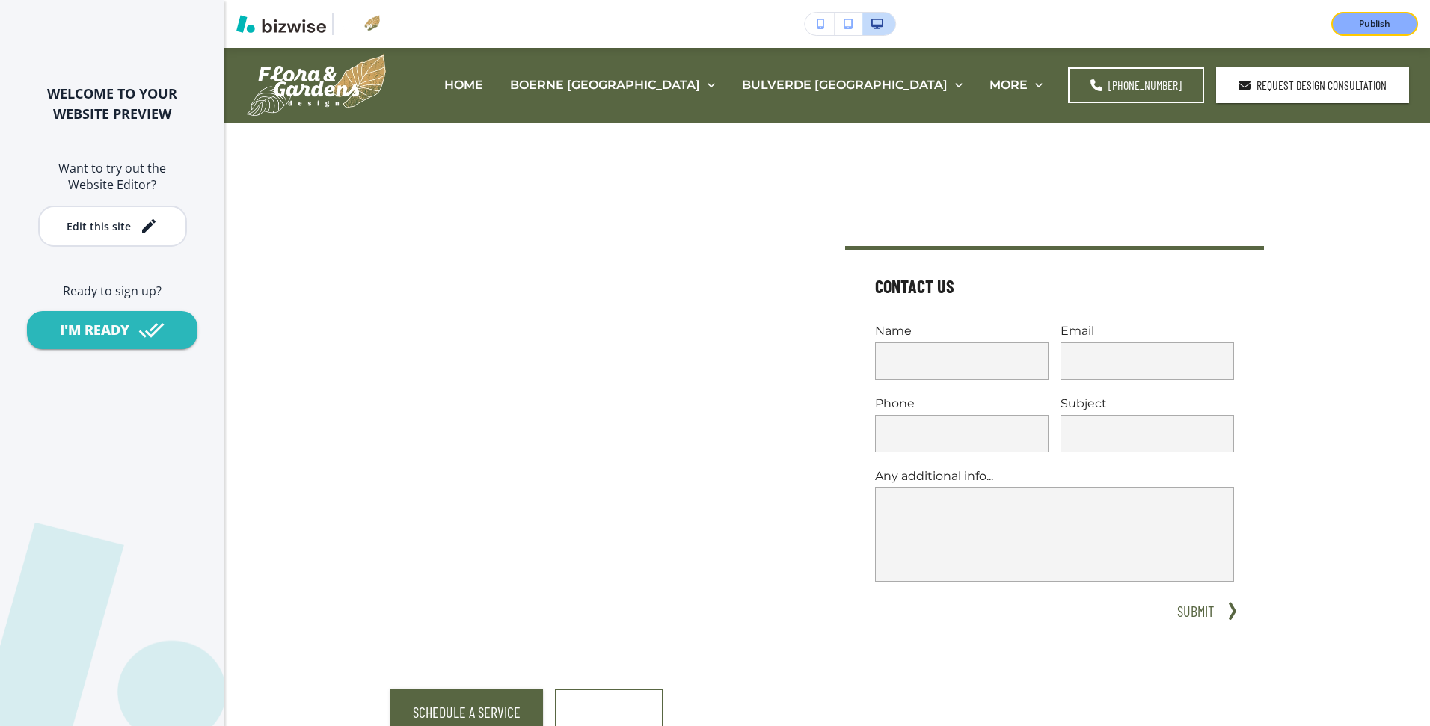
click at [109, 235] on div "Edit this site" at bounding box center [112, 226] width 91 height 18
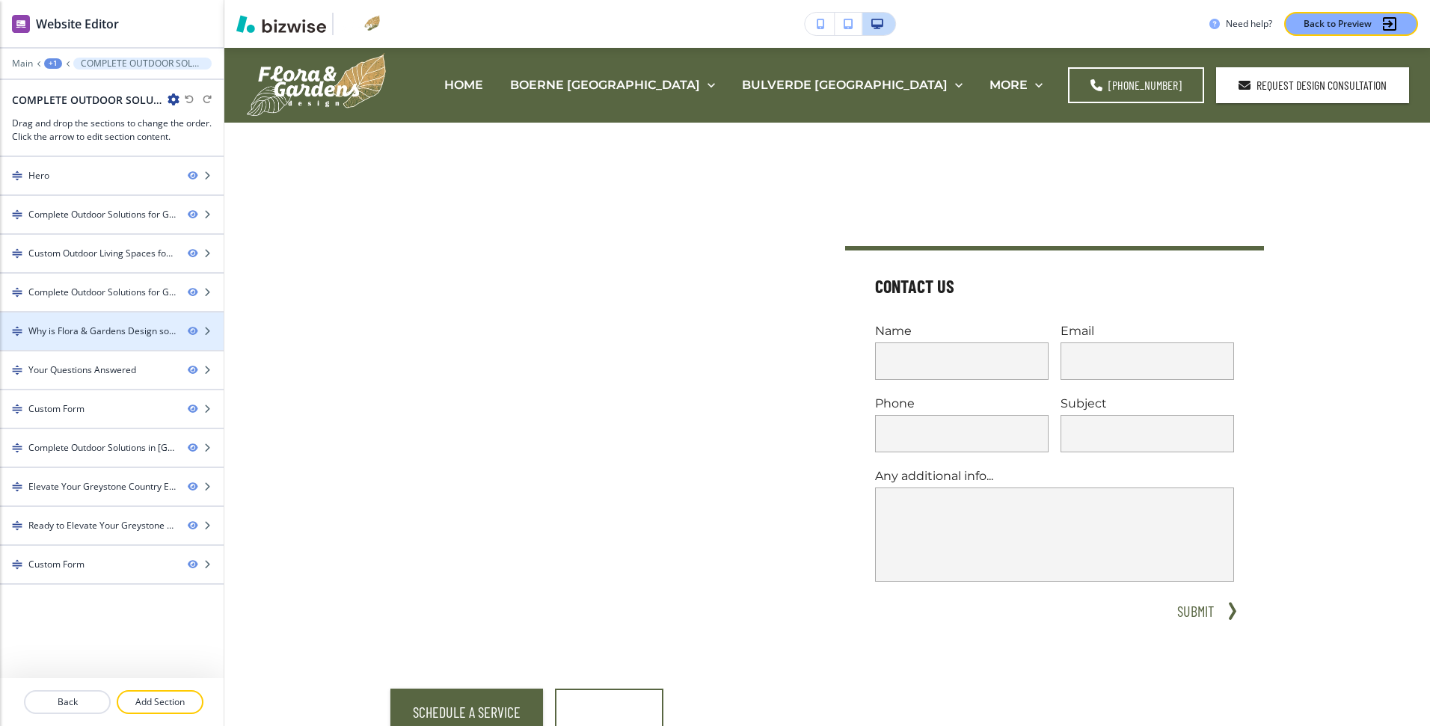
click at [97, 339] on div at bounding box center [112, 344] width 224 height 12
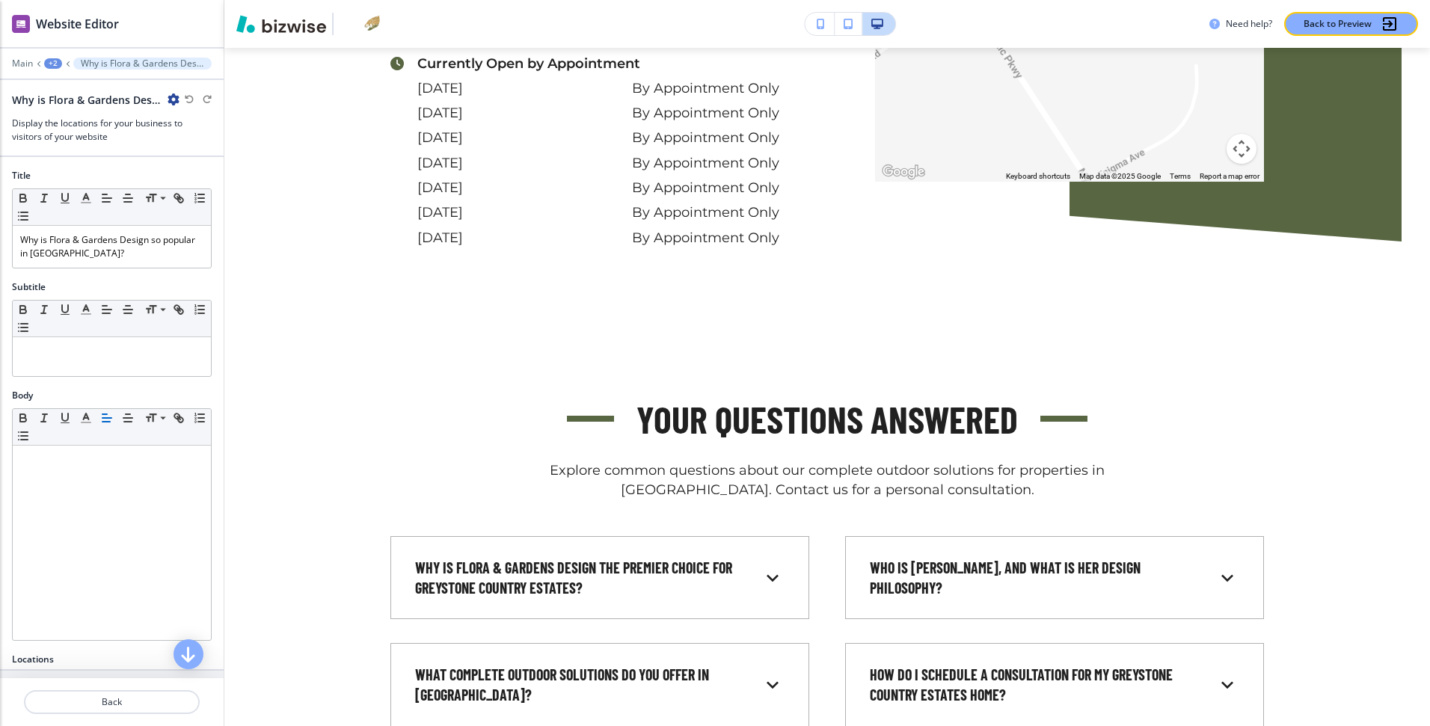
scroll to position [3025, 0]
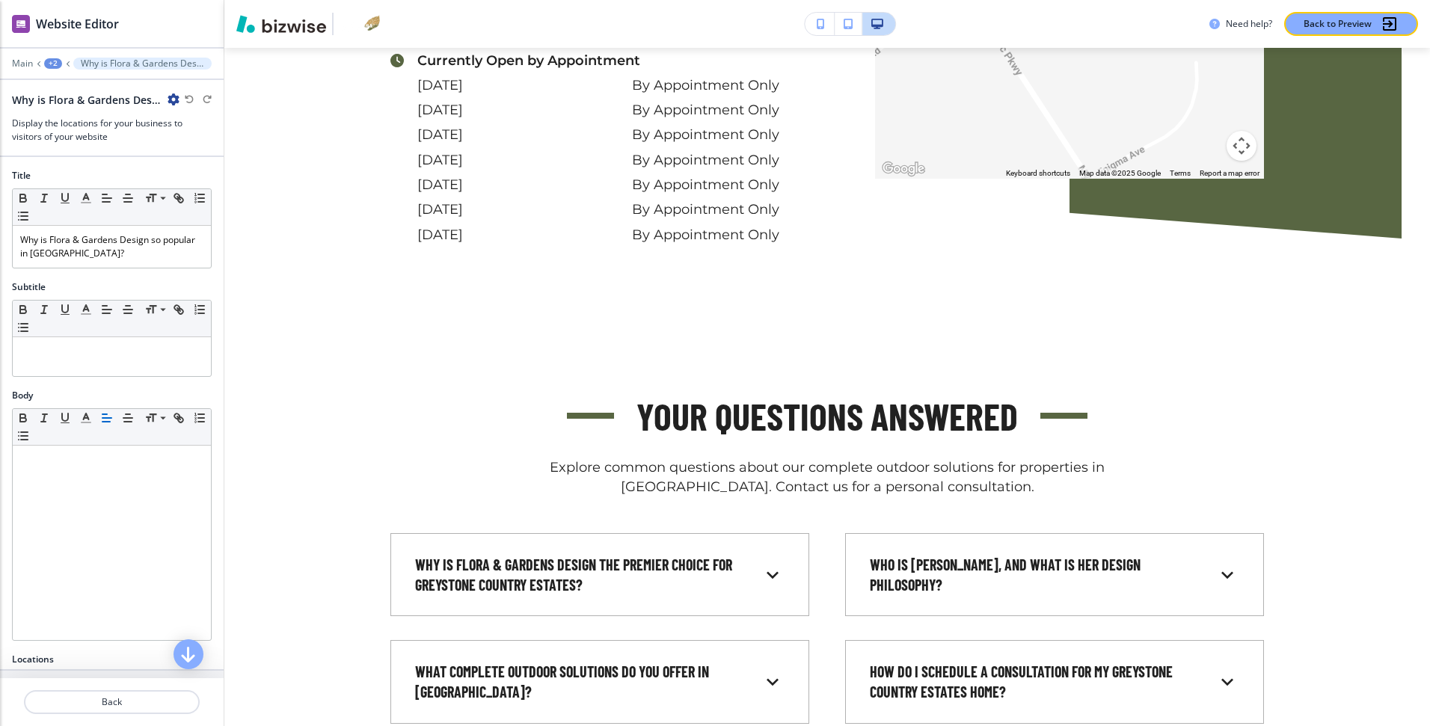
click at [54, 70] on div at bounding box center [112, 74] width 224 height 9
click at [52, 65] on div "+2" at bounding box center [53, 63] width 18 height 10
click at [69, 95] on button "Pages" at bounding box center [92, 88] width 96 height 26
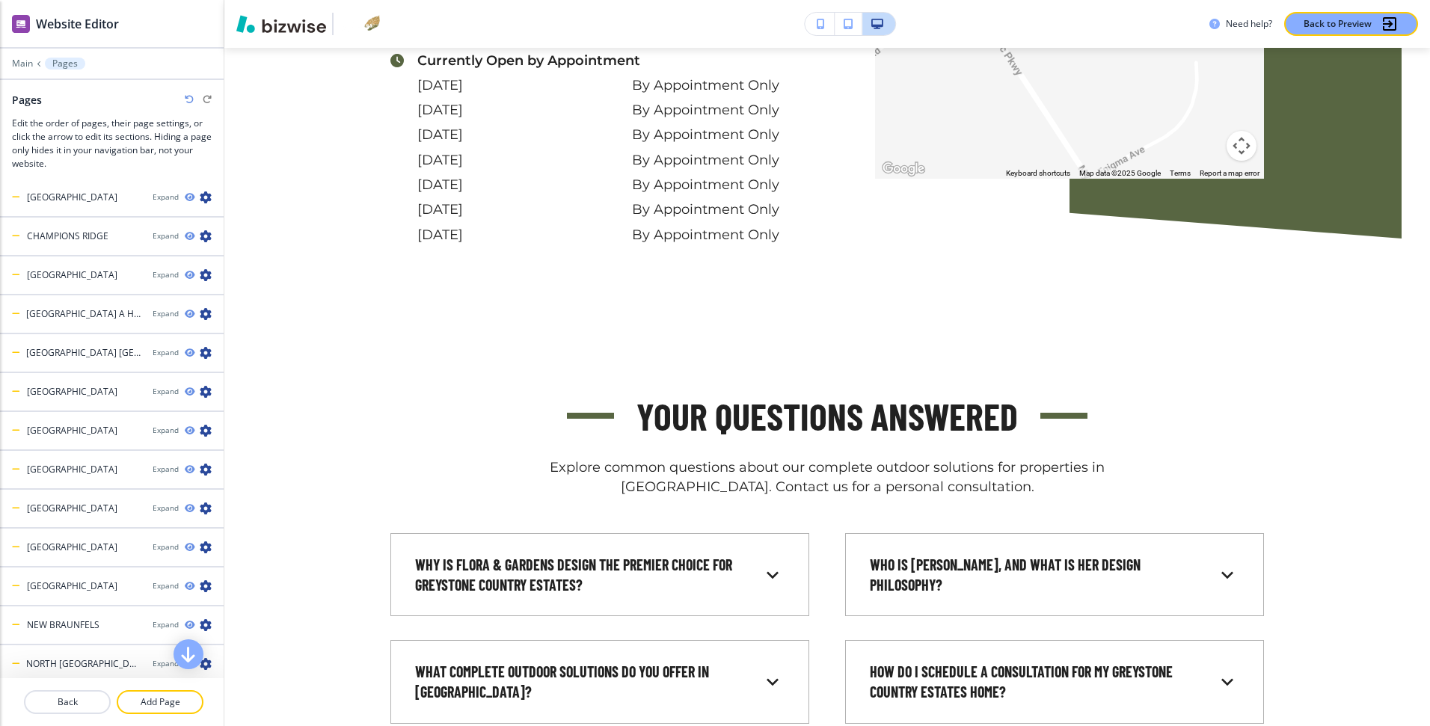
scroll to position [144, 0]
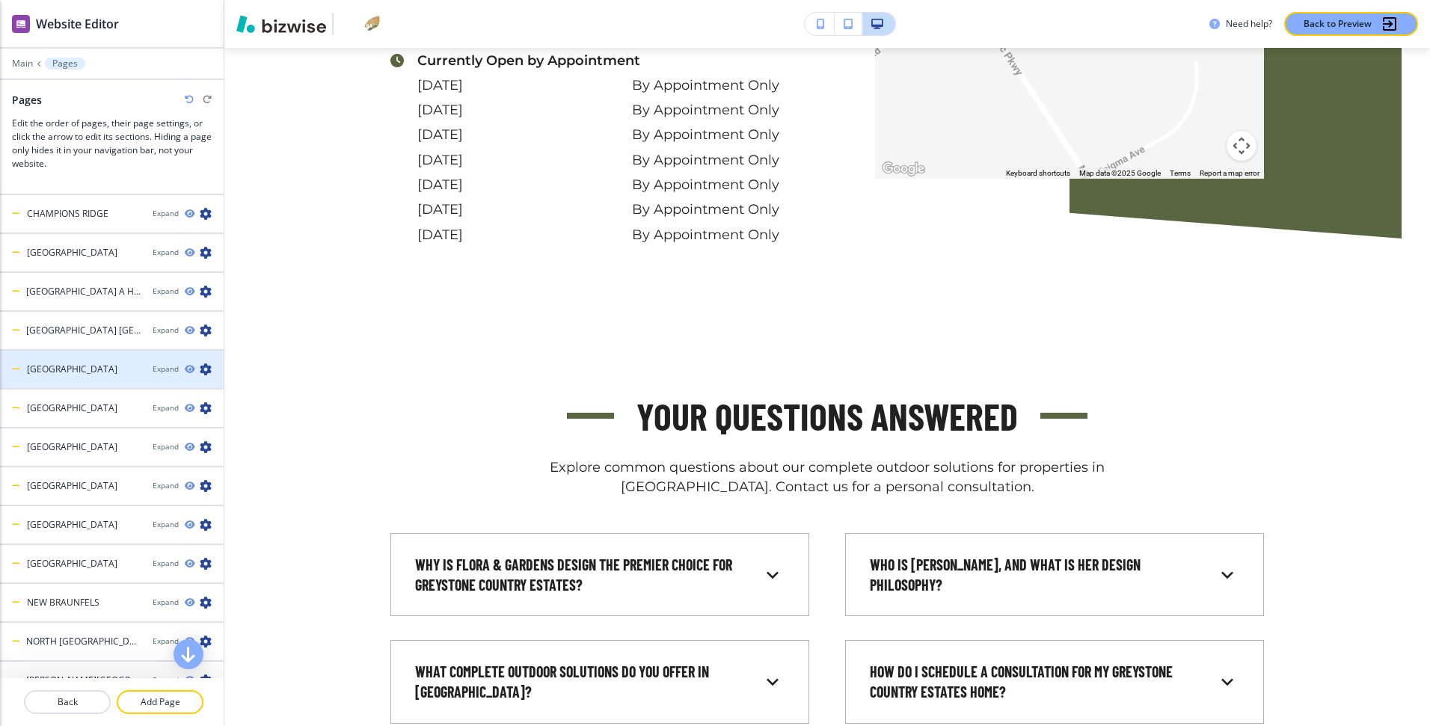
click at [94, 353] on div at bounding box center [112, 357] width 224 height 12
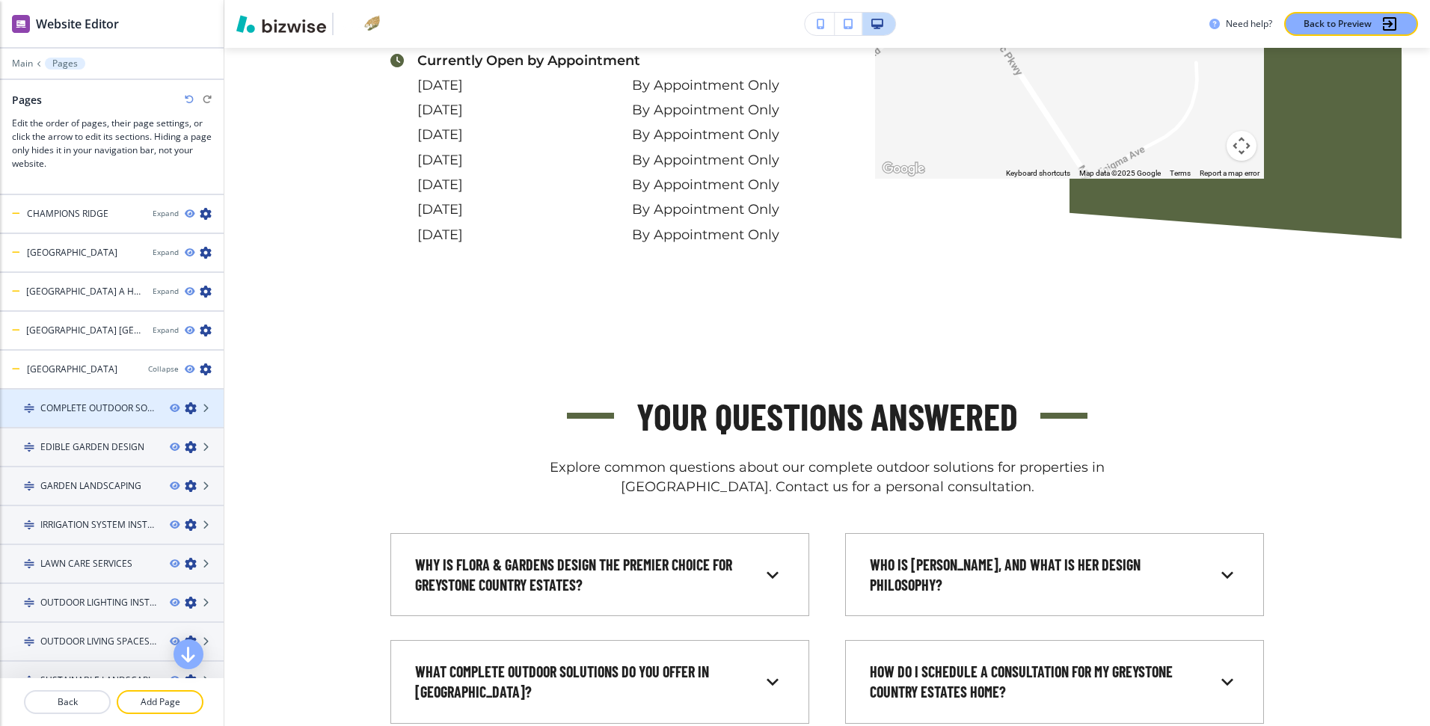
click at [98, 415] on div at bounding box center [112, 421] width 224 height 12
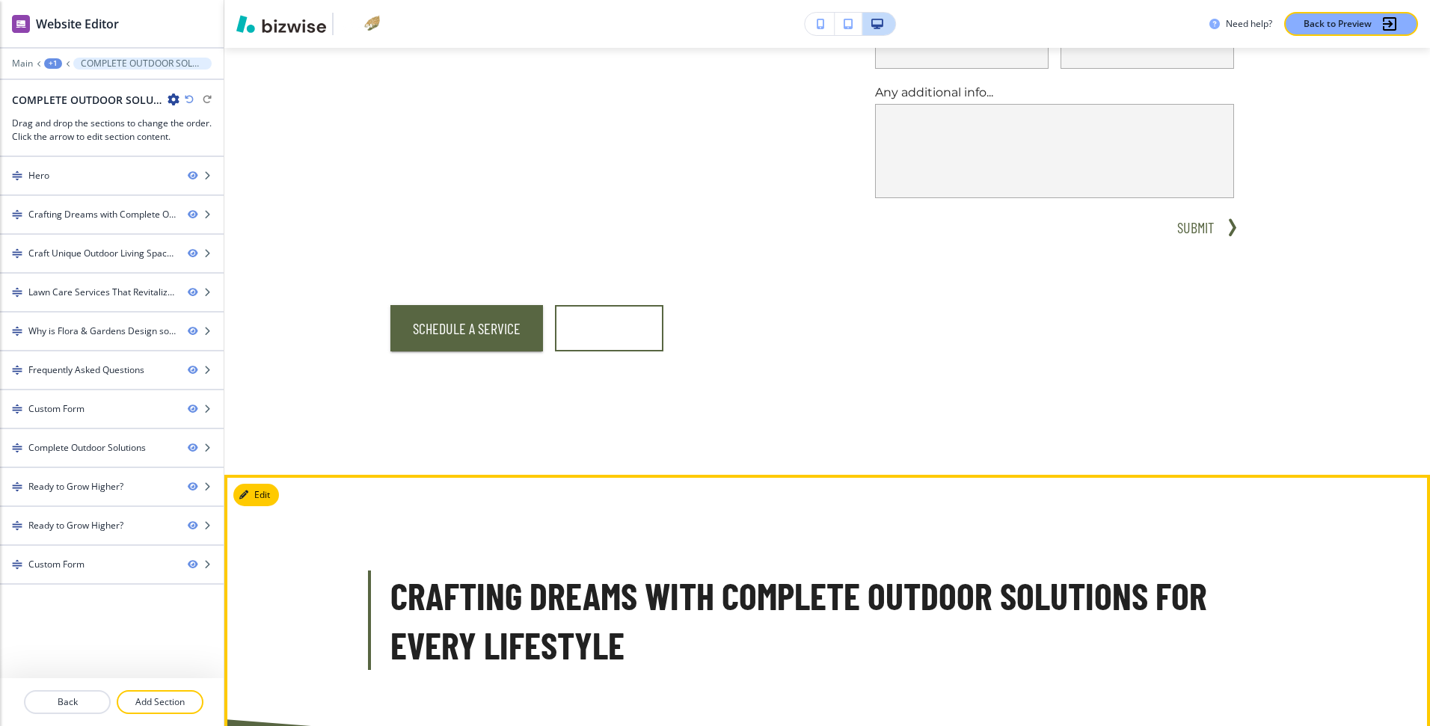
scroll to position [0, 0]
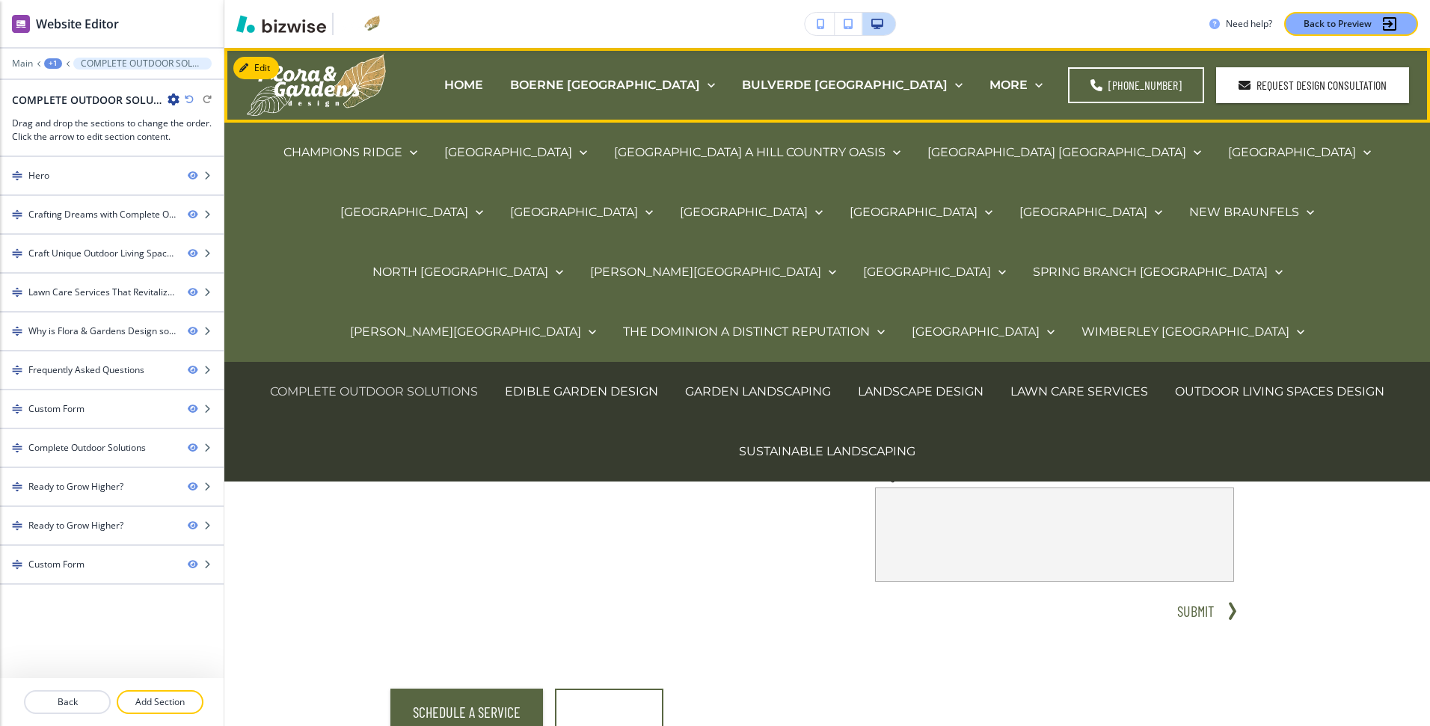
click at [442, 383] on p "COMPLETE OUTDOOR SOLUTIONS" at bounding box center [374, 391] width 208 height 17
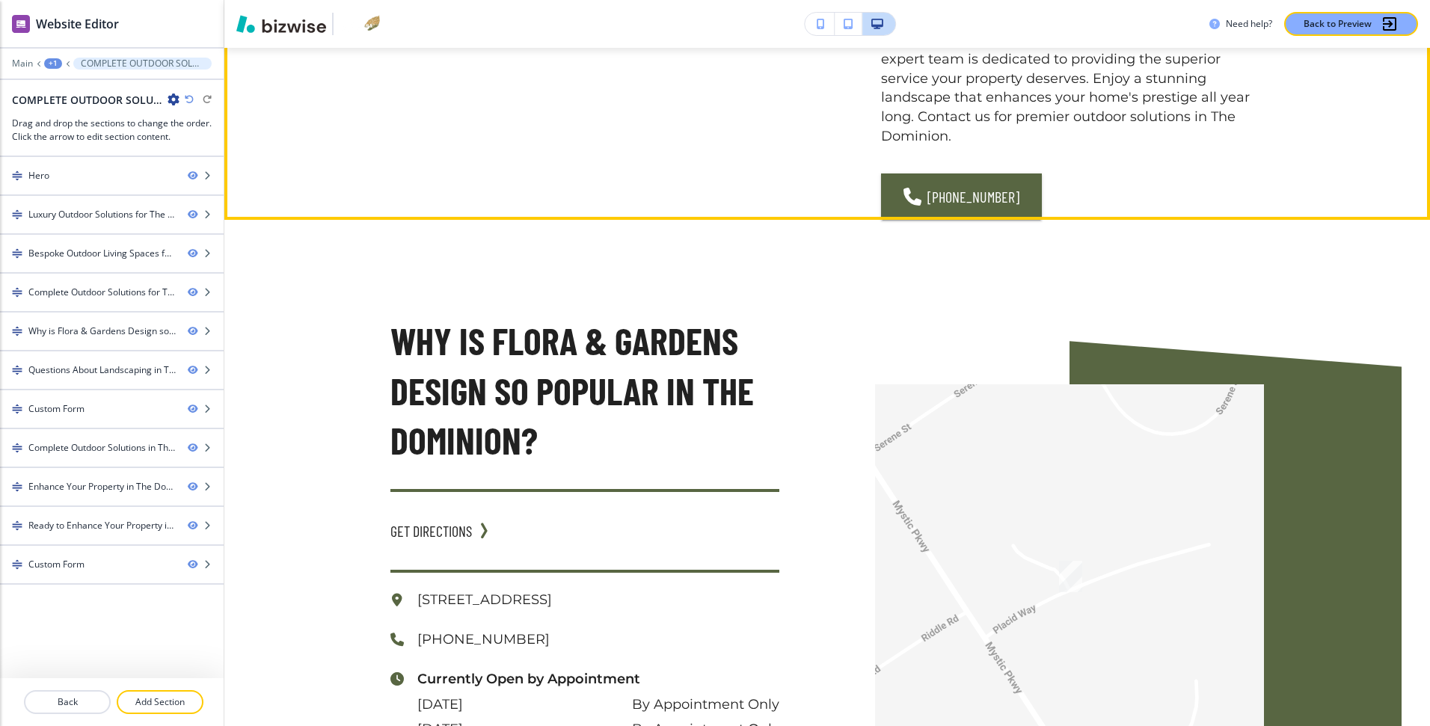
scroll to position [2407, 0]
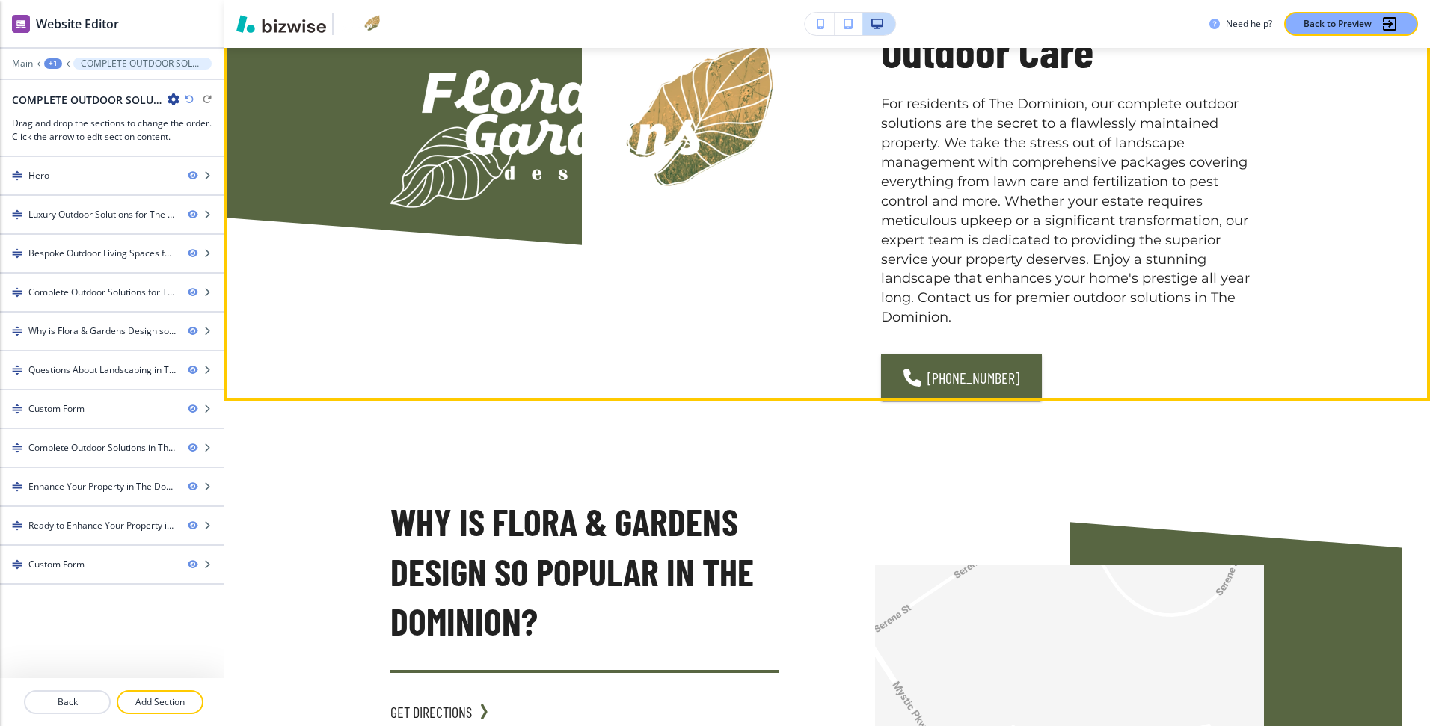
scroll to position [2096, 0]
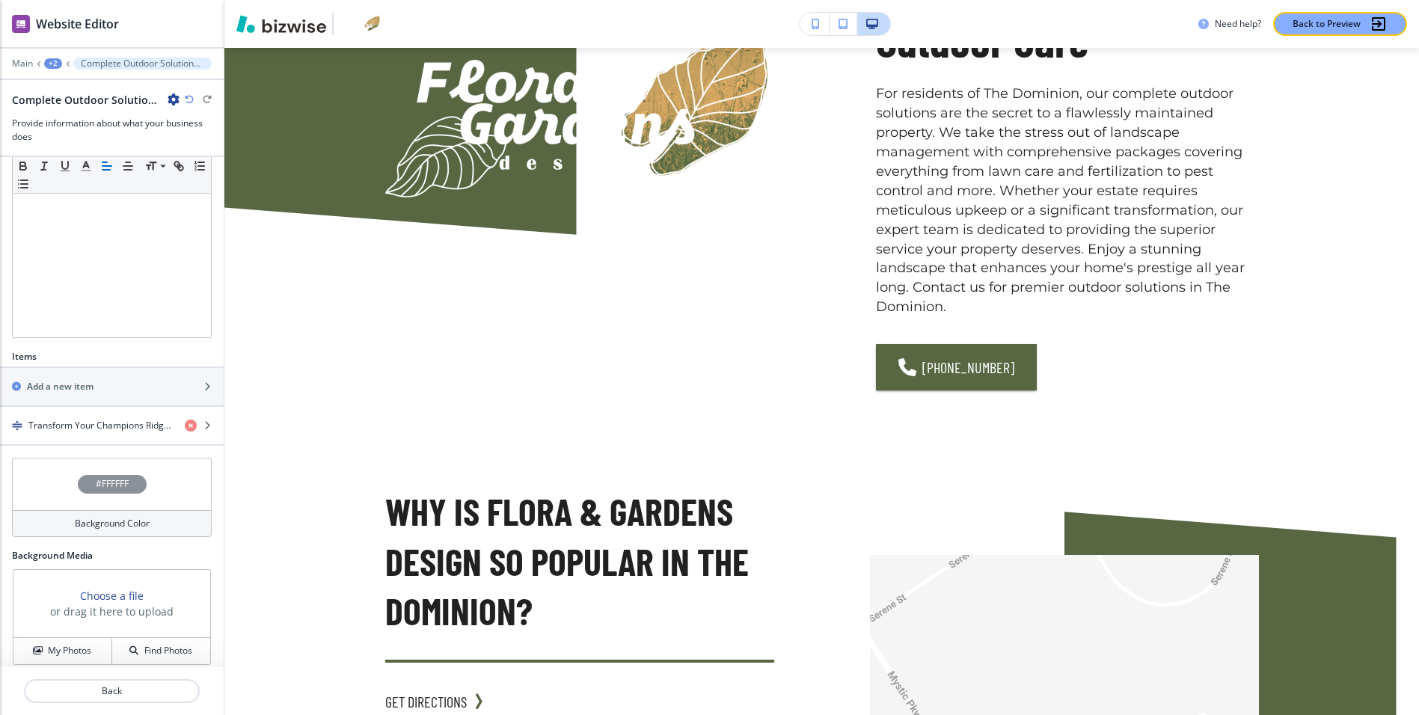
scroll to position [2193, 0]
click at [124, 423] on h4 "Transform Your Champions Ridge Landscape" at bounding box center [100, 425] width 144 height 13
click at [102, 425] on h4 "Transform Your Champions Ridge Landscape" at bounding box center [100, 425] width 144 height 13
click at [159, 424] on h4 "Transform Your Champions Ridge Landscape" at bounding box center [100, 425] width 144 height 13
click at [115, 426] on h4 "Transform Your Champions Ridge Landscape" at bounding box center [100, 425] width 144 height 13
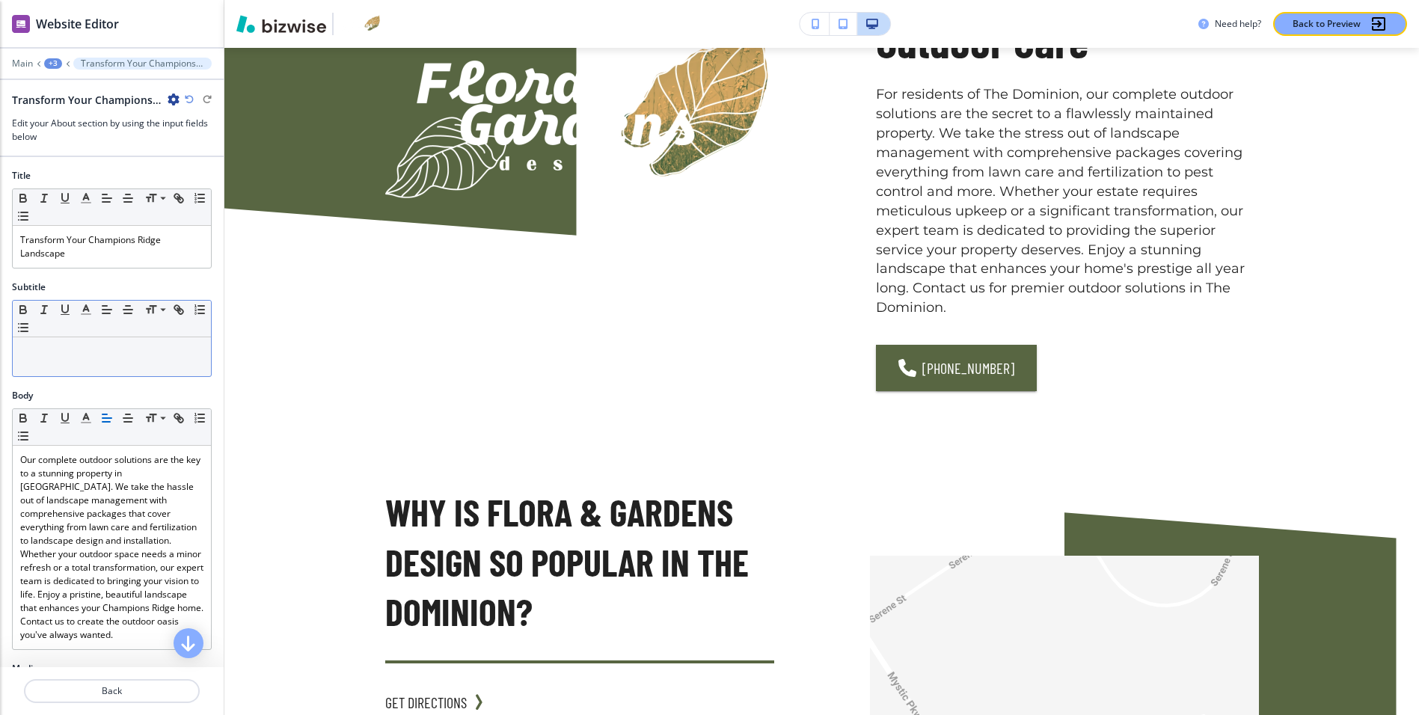
scroll to position [322, 0]
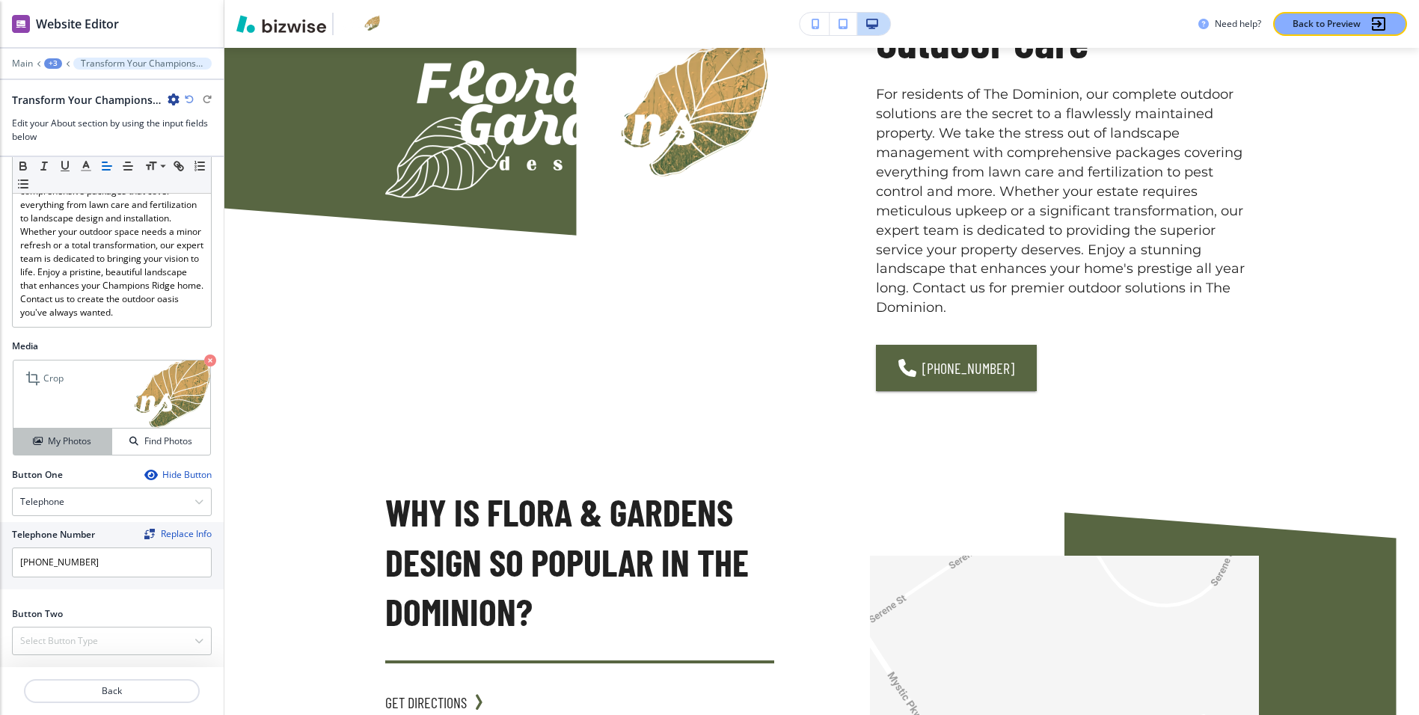
click at [62, 440] on h4 "My Photos" at bounding box center [69, 441] width 43 height 13
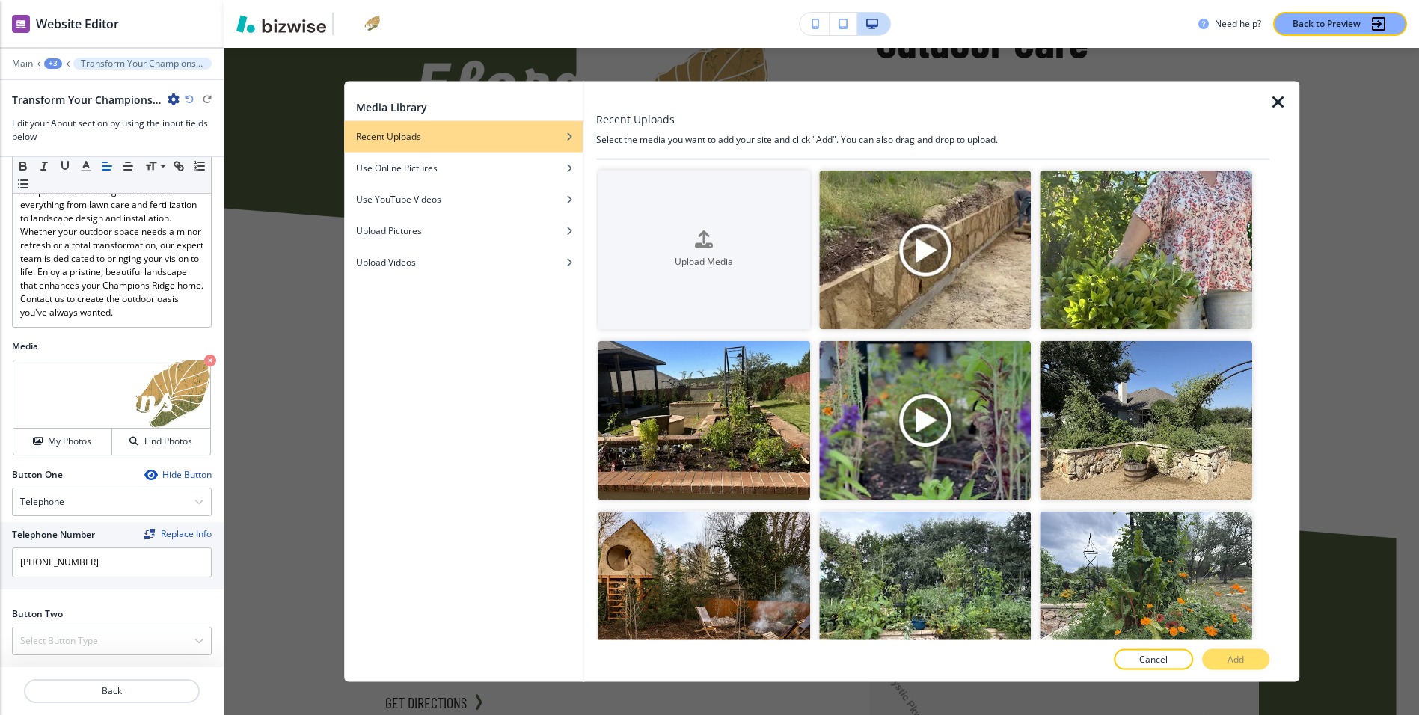
click at [1276, 102] on icon "button" at bounding box center [1279, 103] width 18 height 18
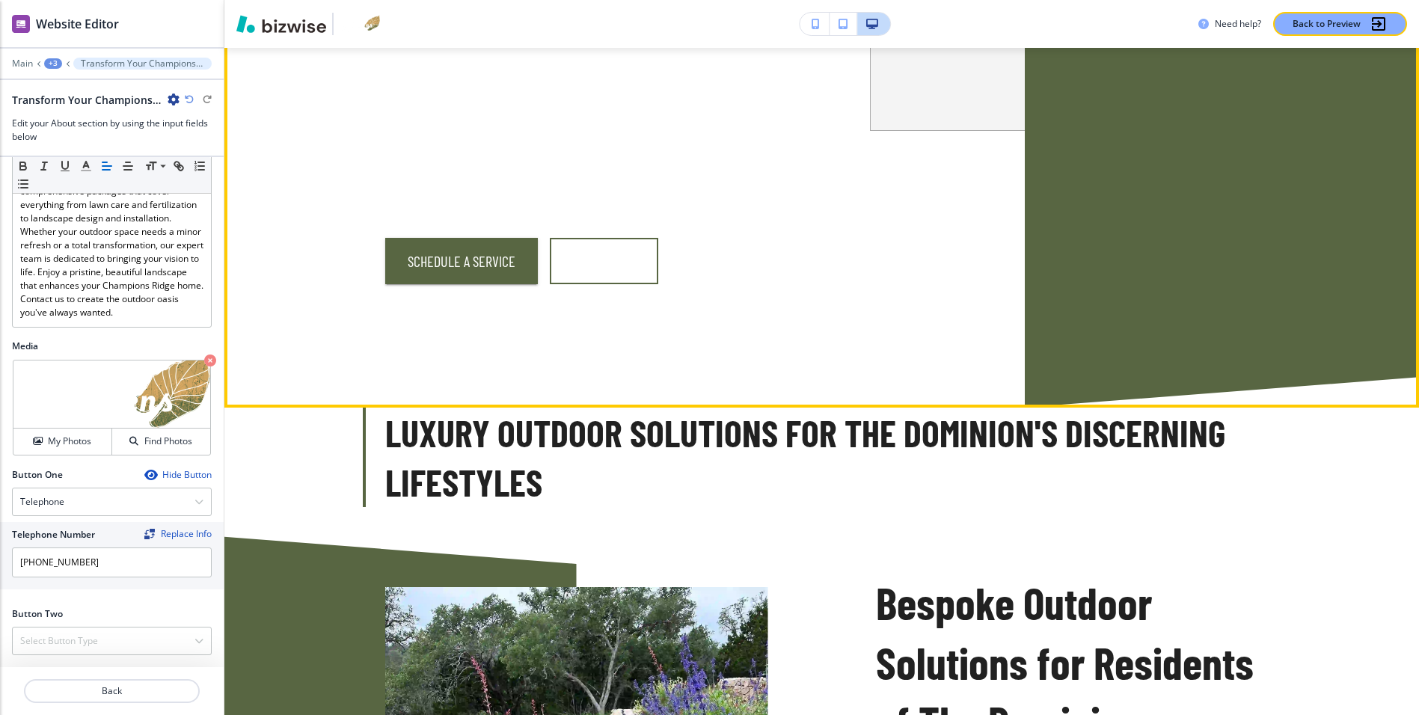
scroll to position [511, 0]
